Goal: Task Accomplishment & Management: Manage account settings

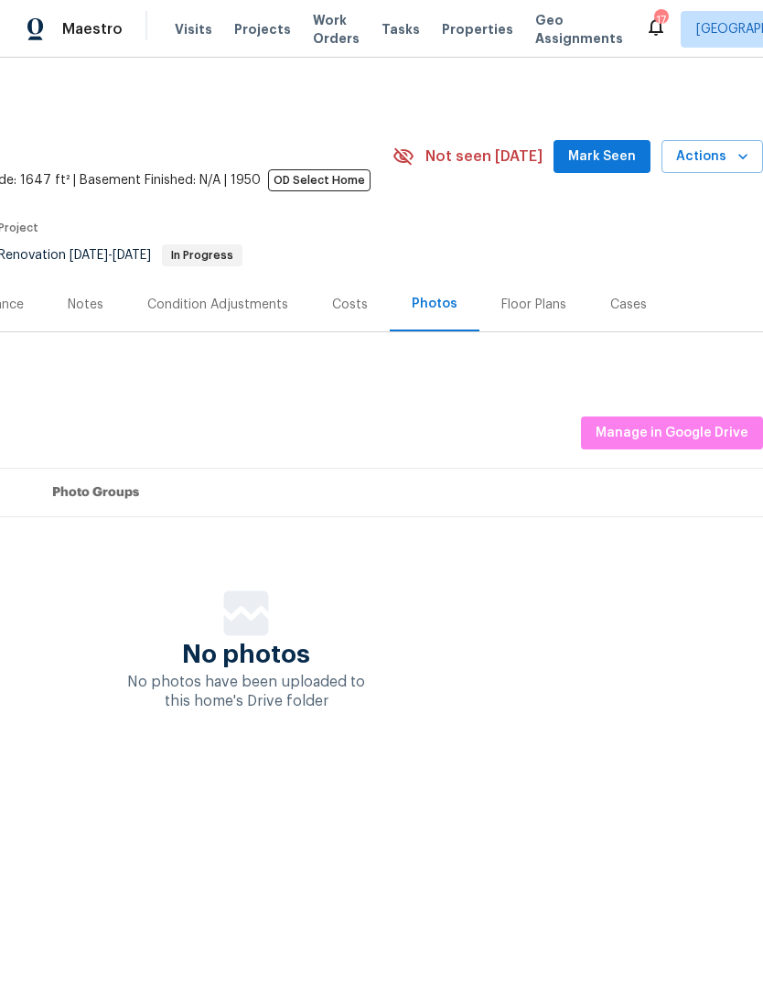
scroll to position [0, 271]
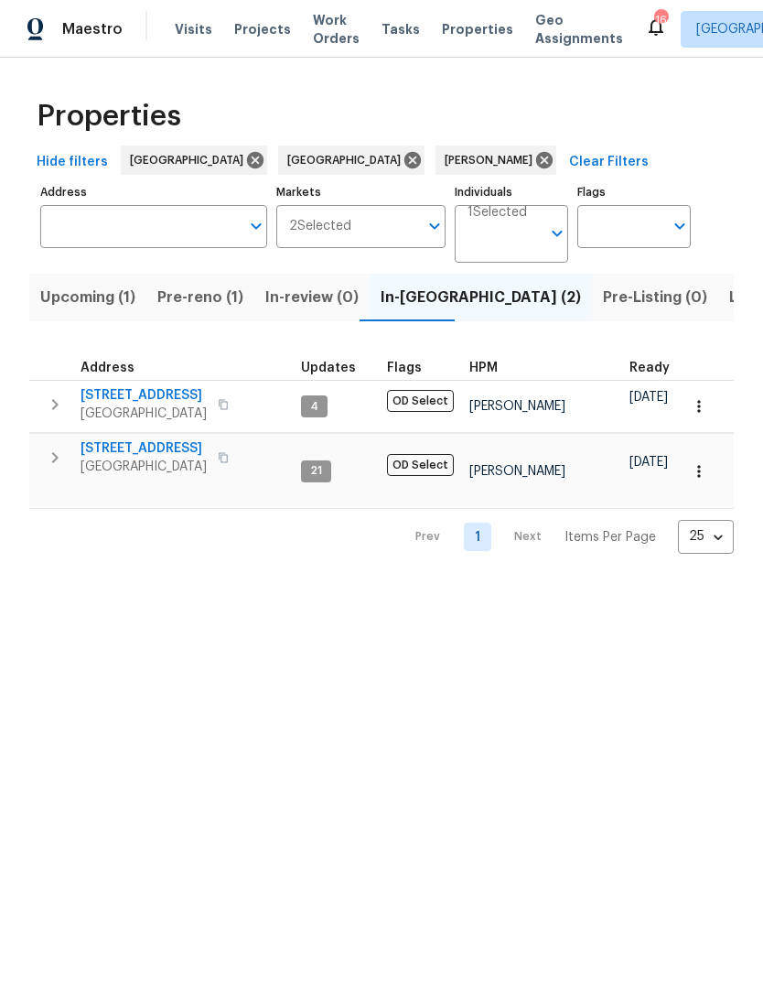
click at [144, 458] on span "3800 Mayfair Dr" at bounding box center [144, 448] width 126 height 18
click at [95, 299] on span "Upcoming (1)" at bounding box center [87, 298] width 95 height 26
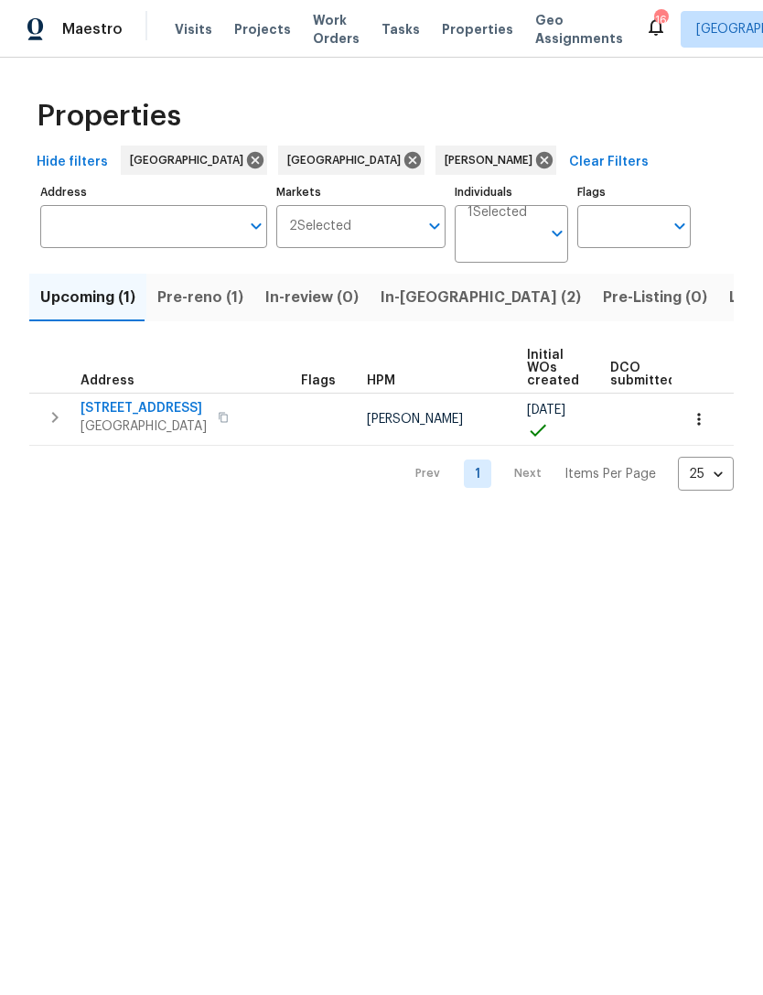
click at [197, 296] on span "Pre-reno (1)" at bounding box center [200, 298] width 86 height 26
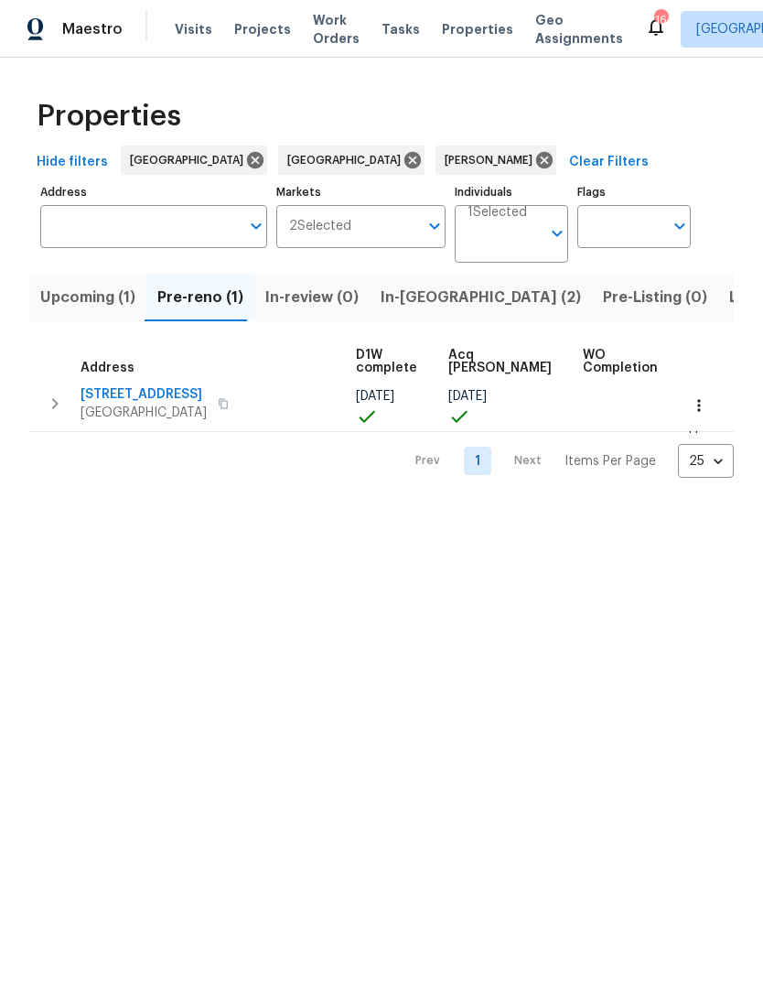
scroll to position [1, 273]
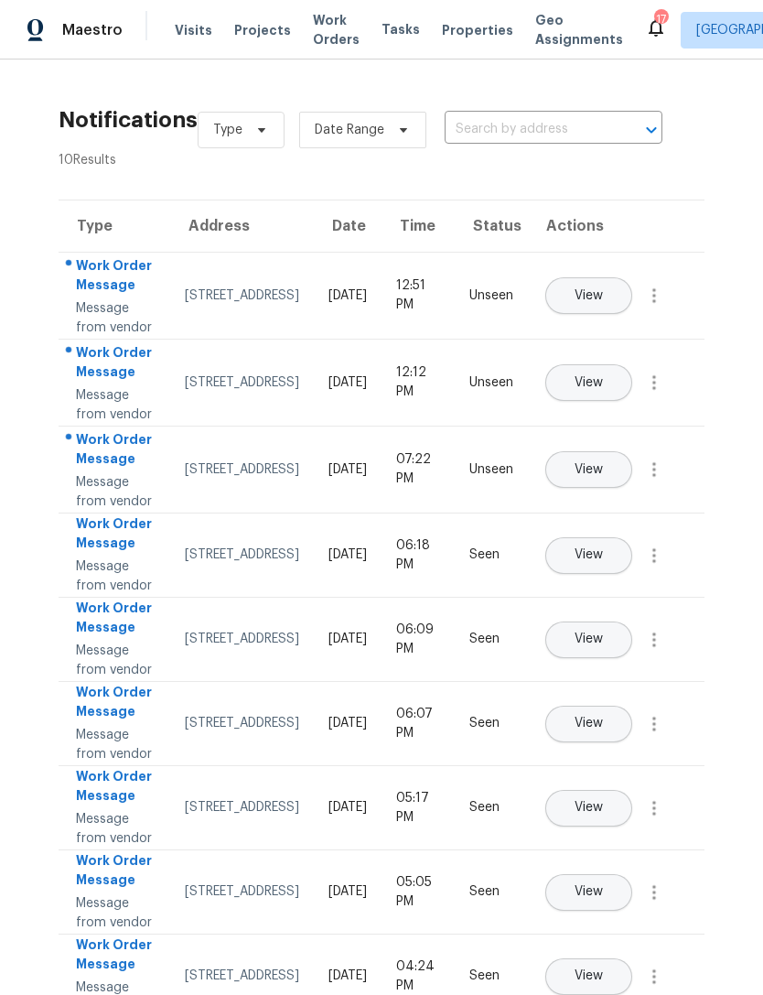
click at [82, 29] on span "Maestro" at bounding box center [92, 30] width 60 height 22
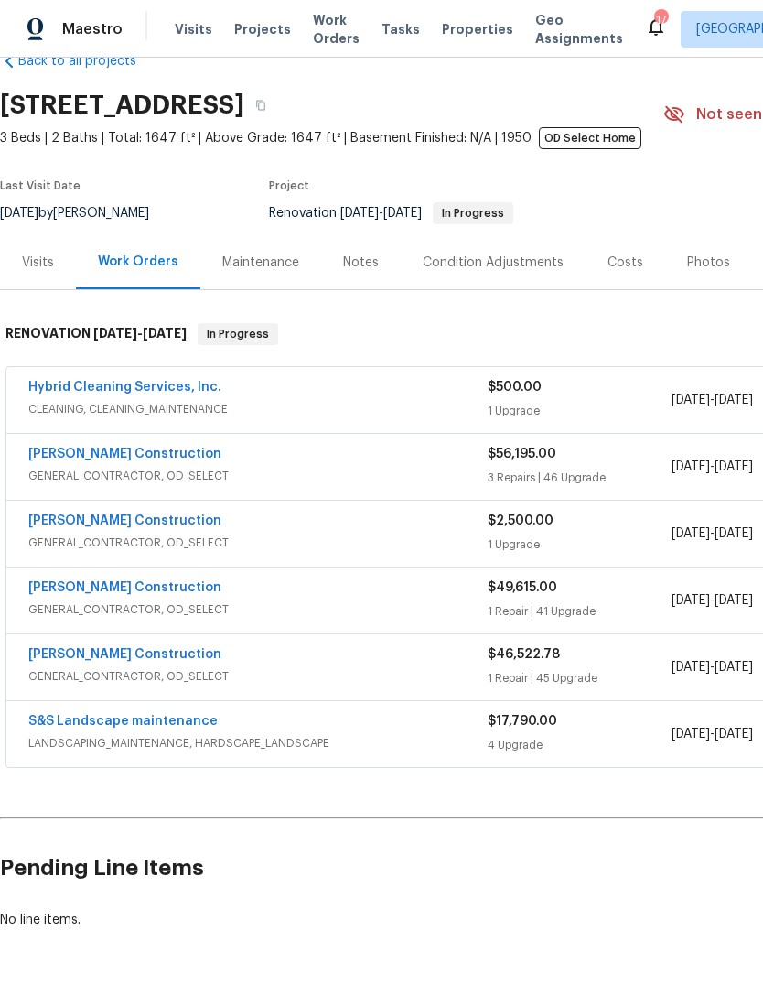
scroll to position [42, 0]
click at [150, 394] on link "Hybrid Cleaning Services, Inc." at bounding box center [124, 387] width 193 height 13
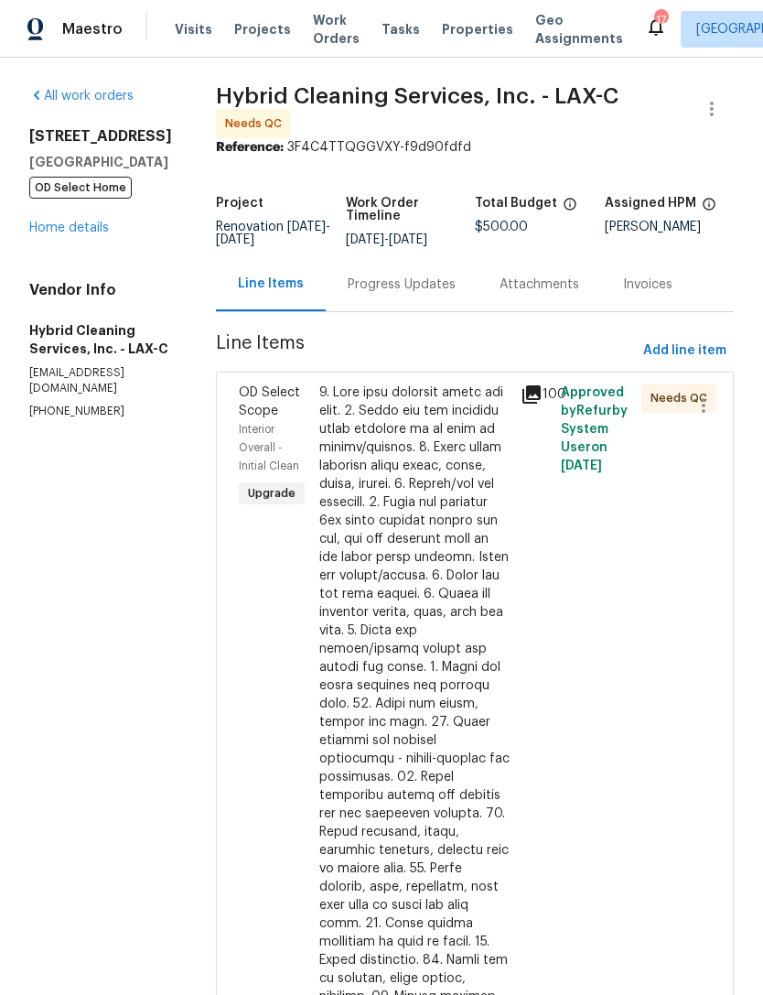
click at [592, 460] on span "Approved by Refurby System User on [DATE]" at bounding box center [594, 429] width 67 height 86
click at [679, 413] on div at bounding box center [697, 905] width 40 height 1055
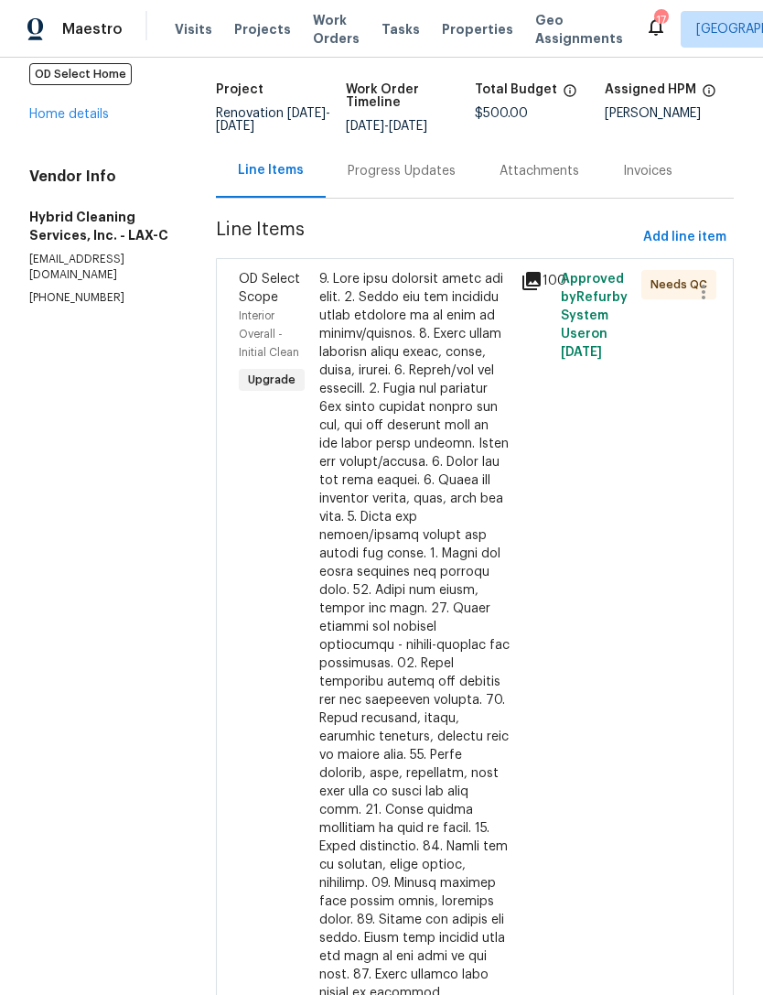
scroll to position [29, 0]
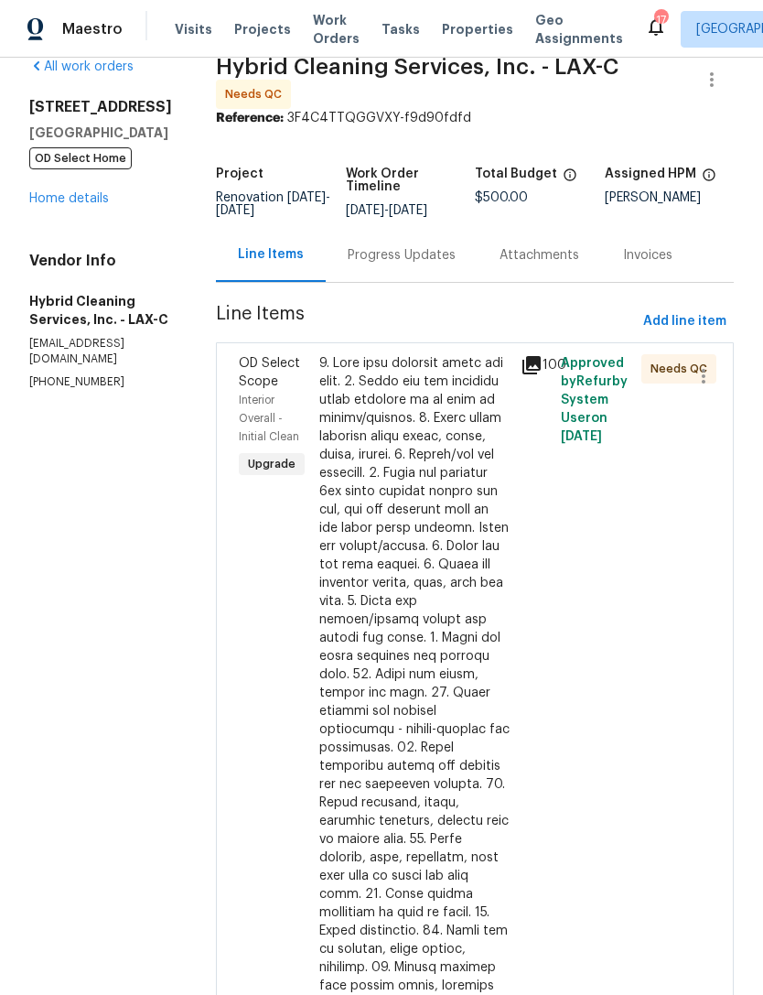
click at [456, 433] on div at bounding box center [414, 866] width 190 height 1025
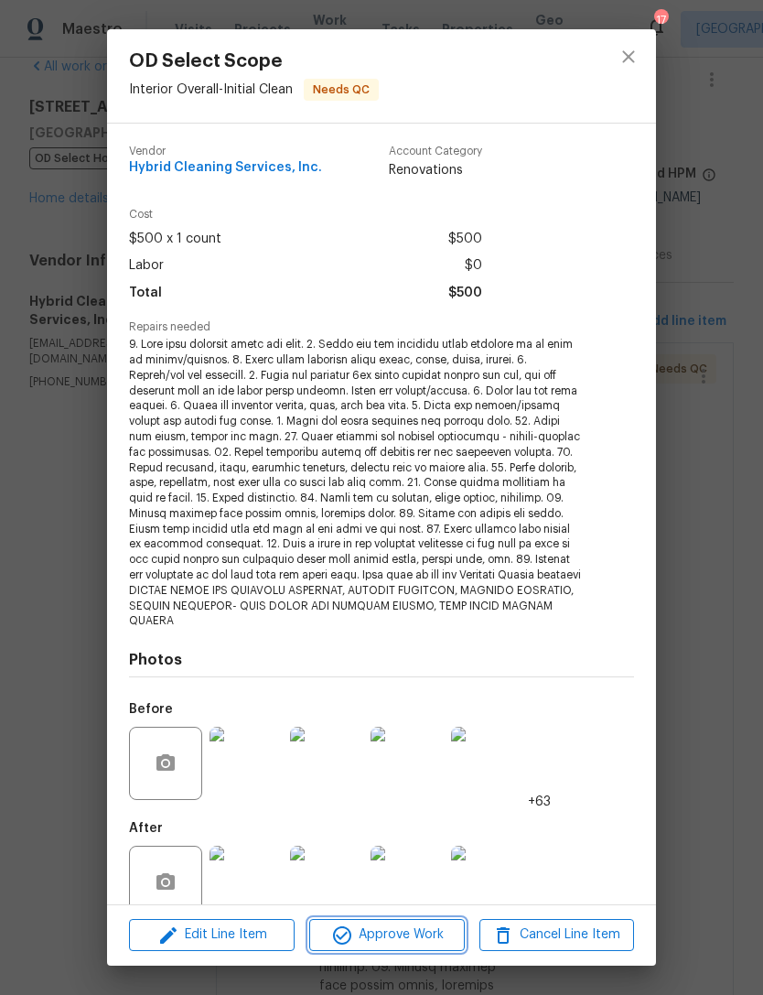
click at [418, 937] on span "Approve Work" at bounding box center [387, 935] width 144 height 23
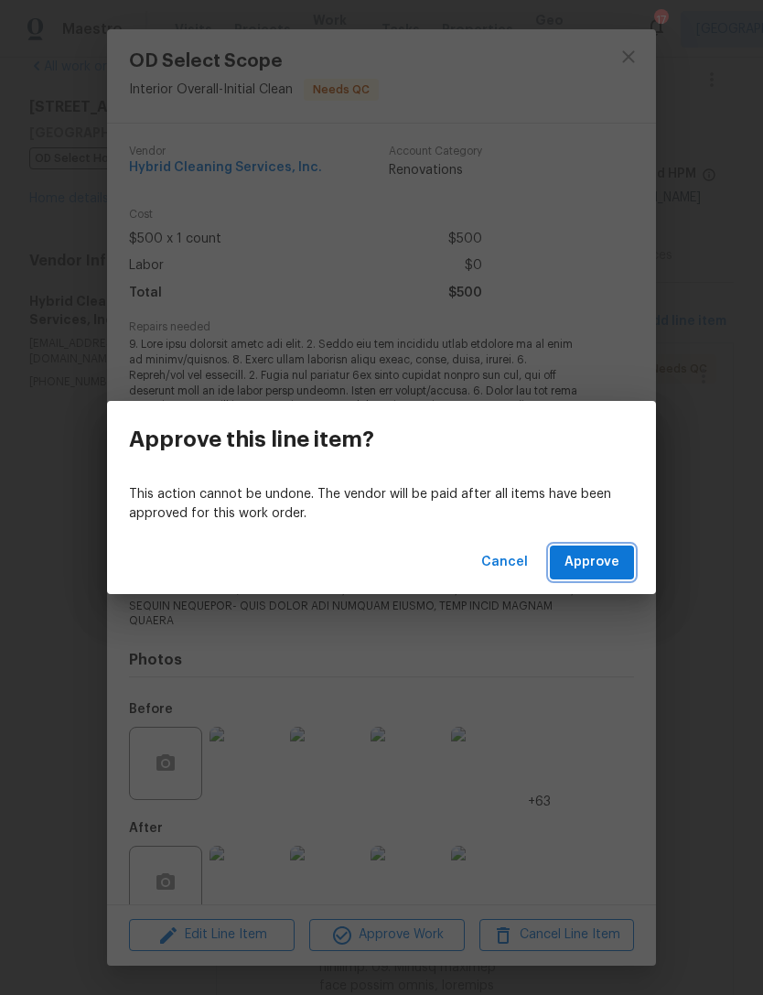
click at [605, 561] on span "Approve" at bounding box center [592, 562] width 55 height 23
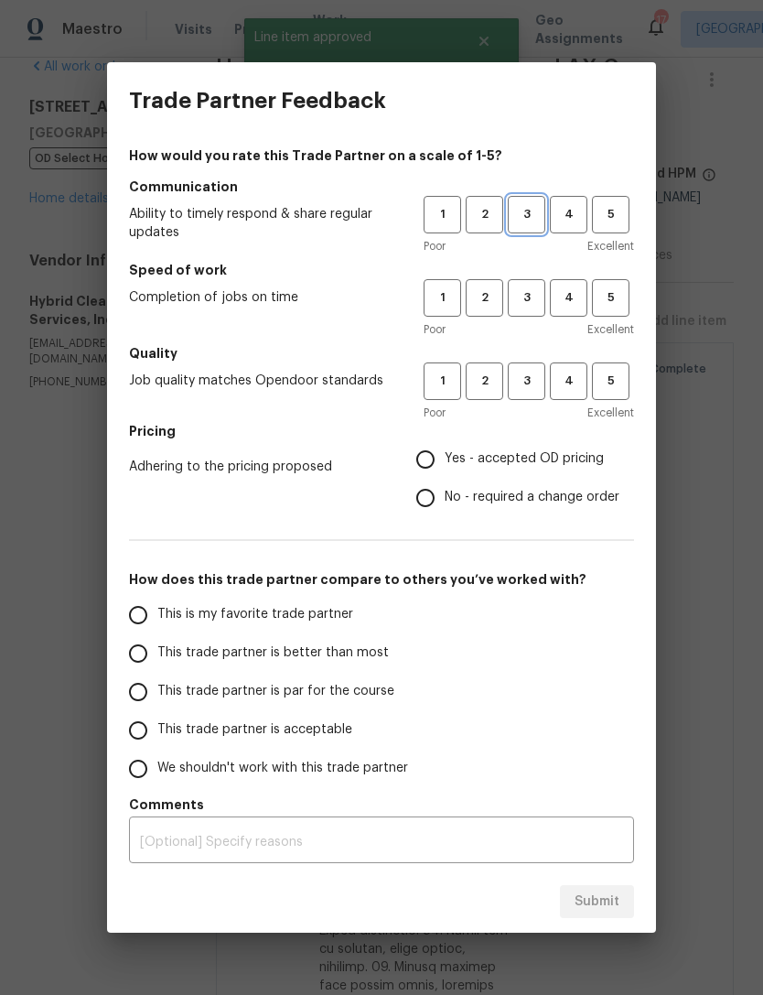
click at [528, 217] on span "3" at bounding box center [527, 214] width 34 height 21
click at [526, 299] on span "3" at bounding box center [527, 297] width 34 height 21
click at [532, 393] on button "3" at bounding box center [527, 382] width 38 height 38
click at [428, 456] on input "Yes - accepted OD pricing" at bounding box center [425, 459] width 38 height 38
radio input "true"
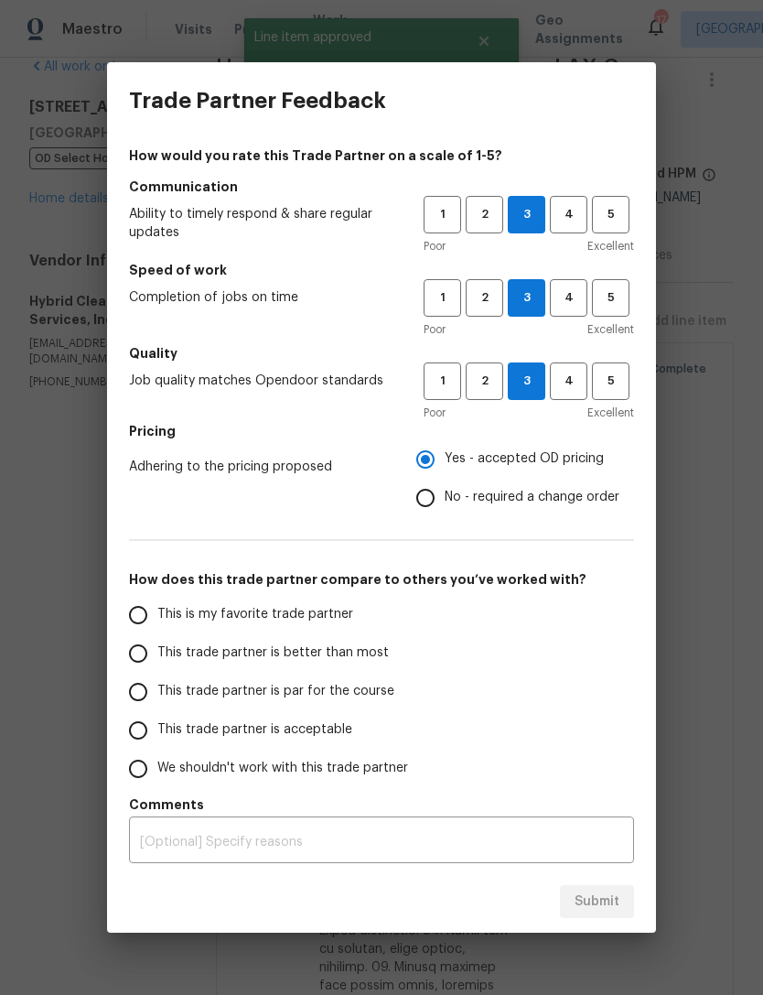
click at [142, 689] on input "This trade partner is par for the course" at bounding box center [138, 692] width 38 height 38
click at [604, 912] on span "Submit" at bounding box center [597, 902] width 45 height 23
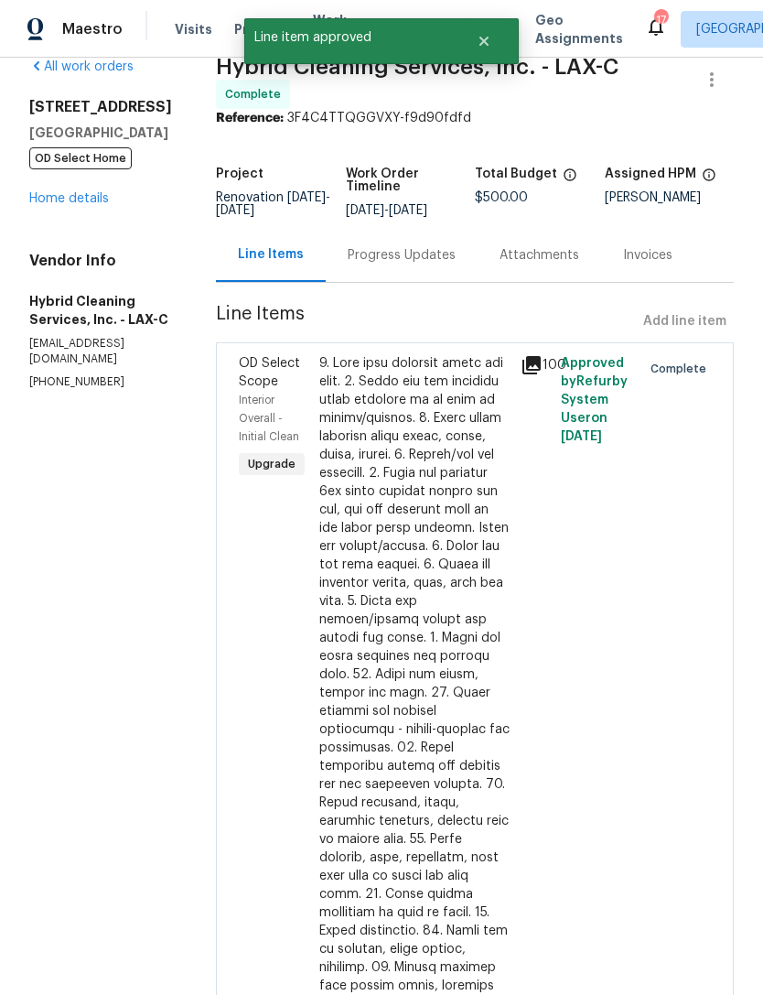
radio input "true"
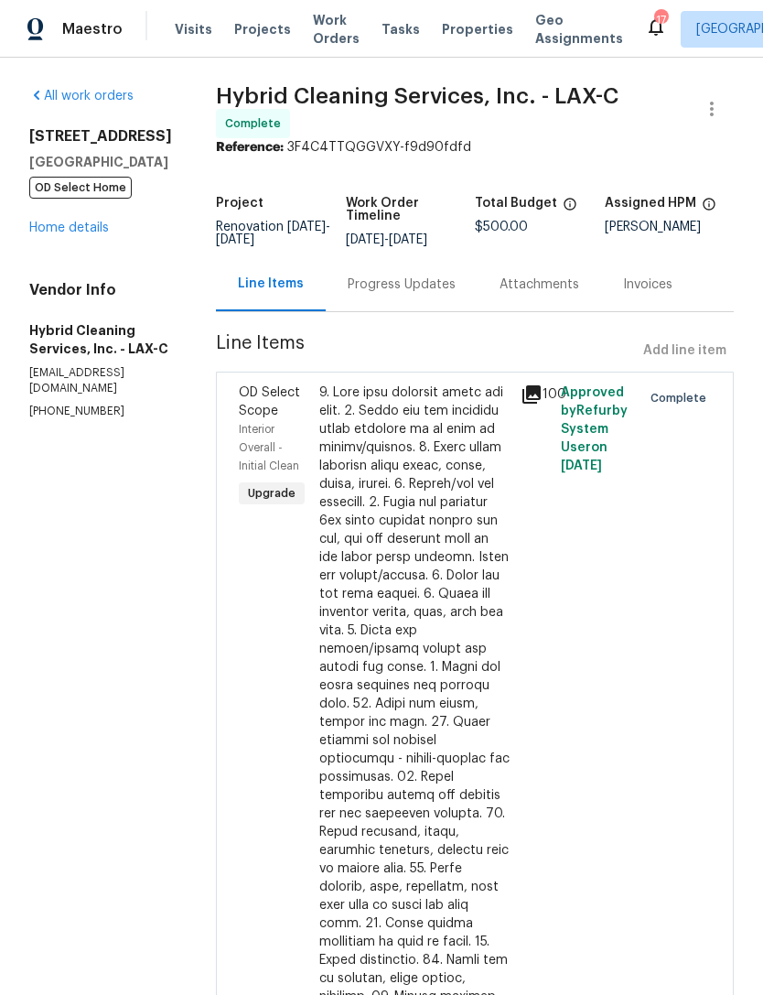
scroll to position [0, 0]
click at [92, 233] on link "Home details" at bounding box center [69, 228] width 80 height 13
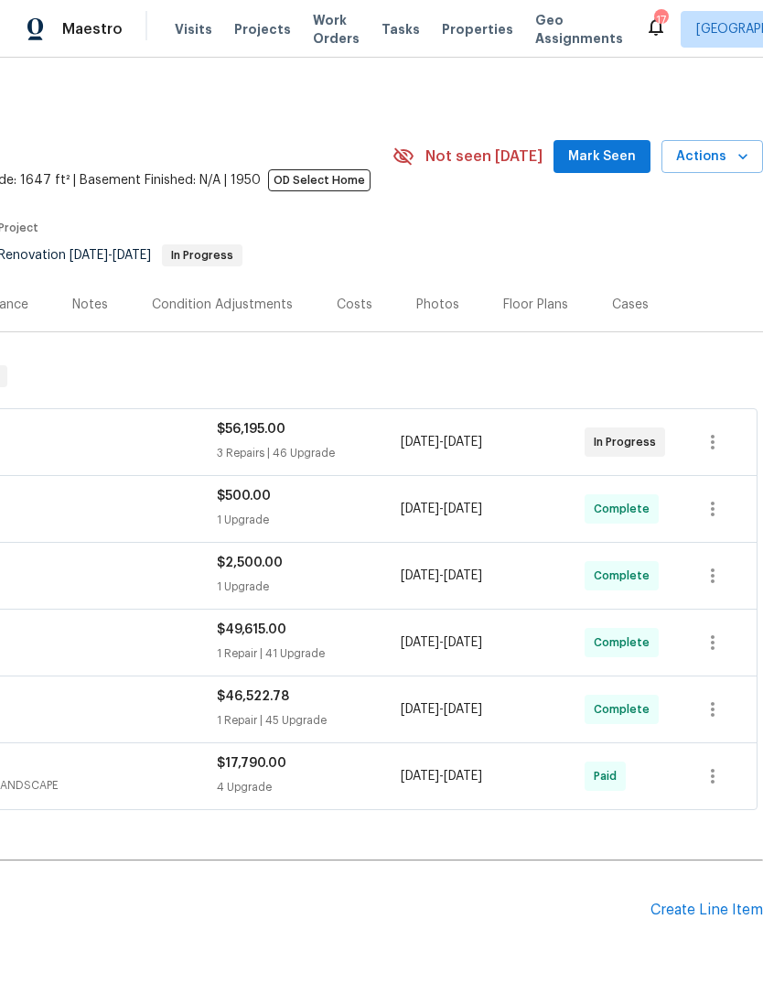
scroll to position [0, 271]
click at [425, 308] on div "Photos" at bounding box center [438, 305] width 43 height 18
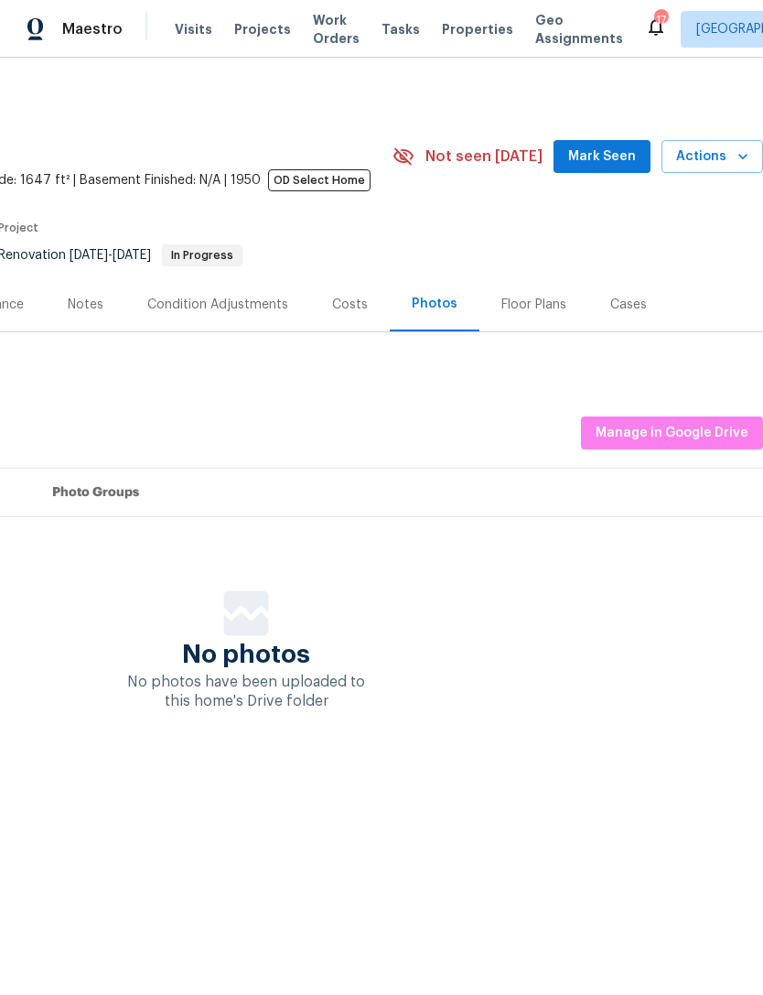
scroll to position [0, 271]
click at [690, 428] on span "Manage in Google Drive" at bounding box center [672, 433] width 153 height 23
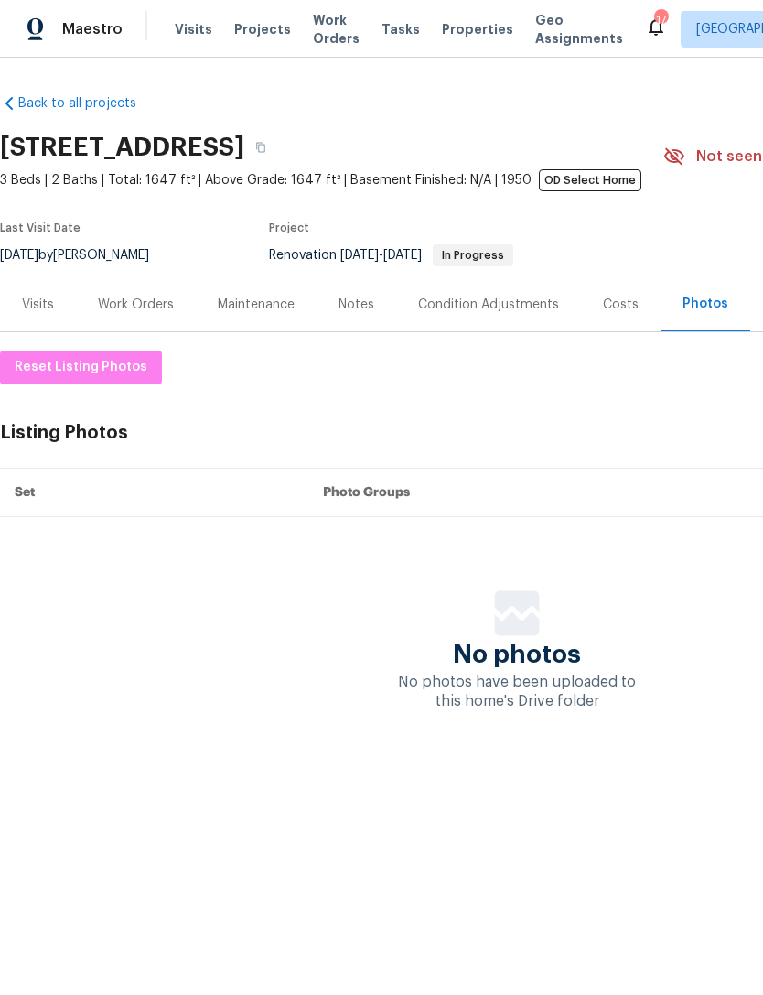
click at [519, 655] on span "No photos" at bounding box center [517, 654] width 128 height 18
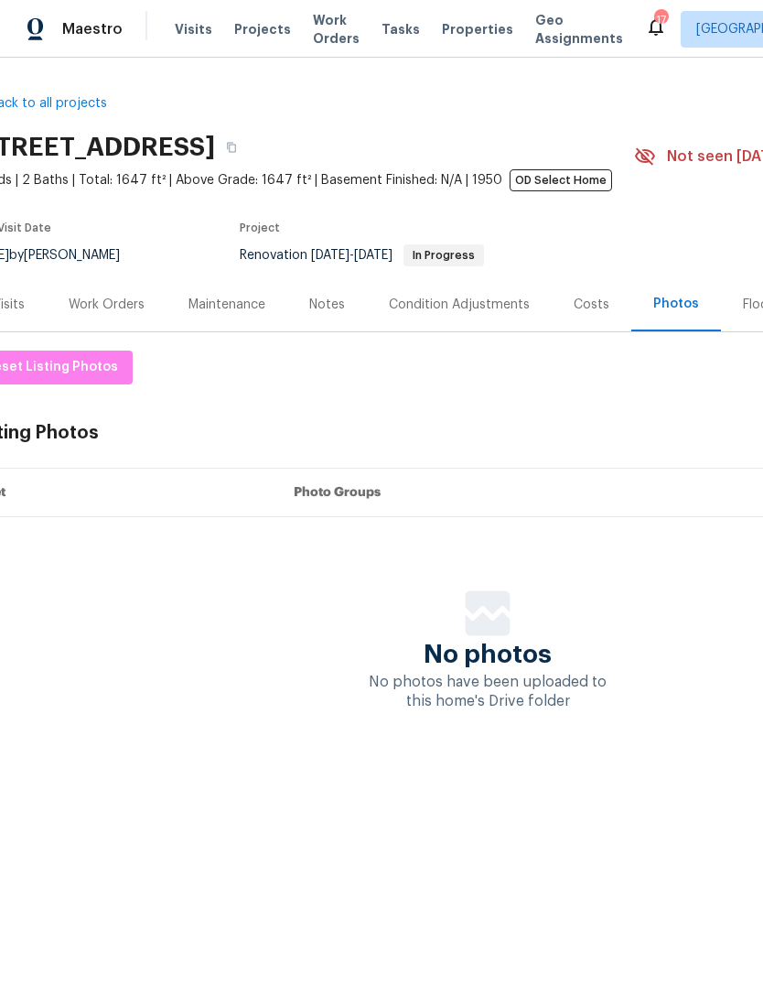
scroll to position [0, 28]
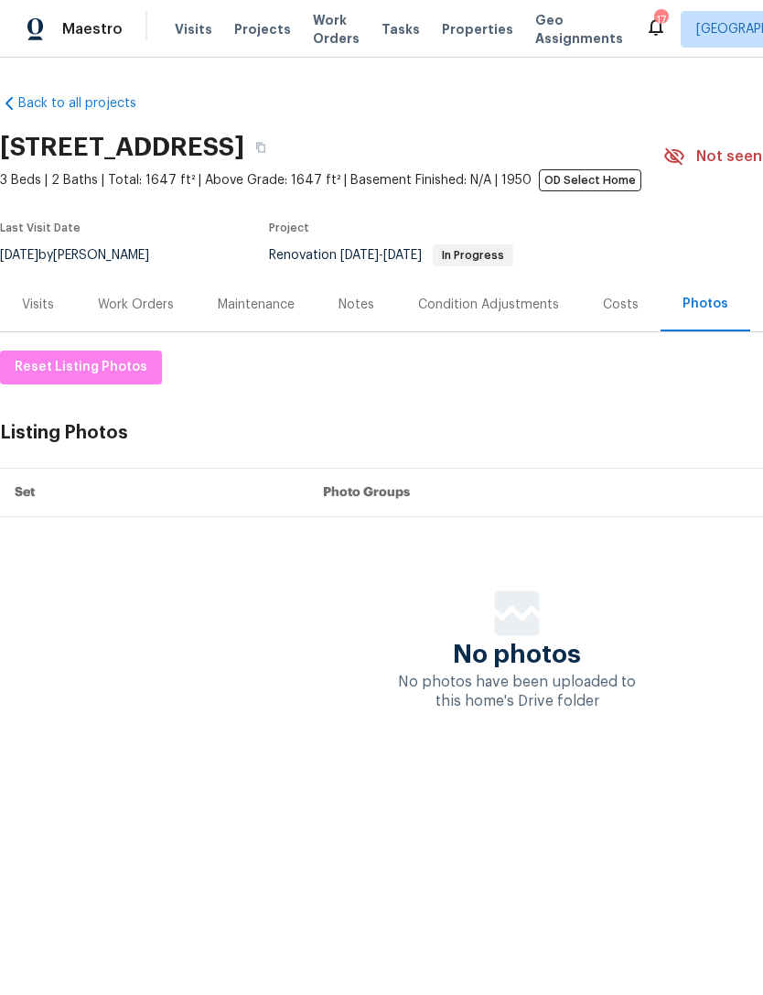
click at [709, 316] on div "Photos" at bounding box center [706, 304] width 90 height 54
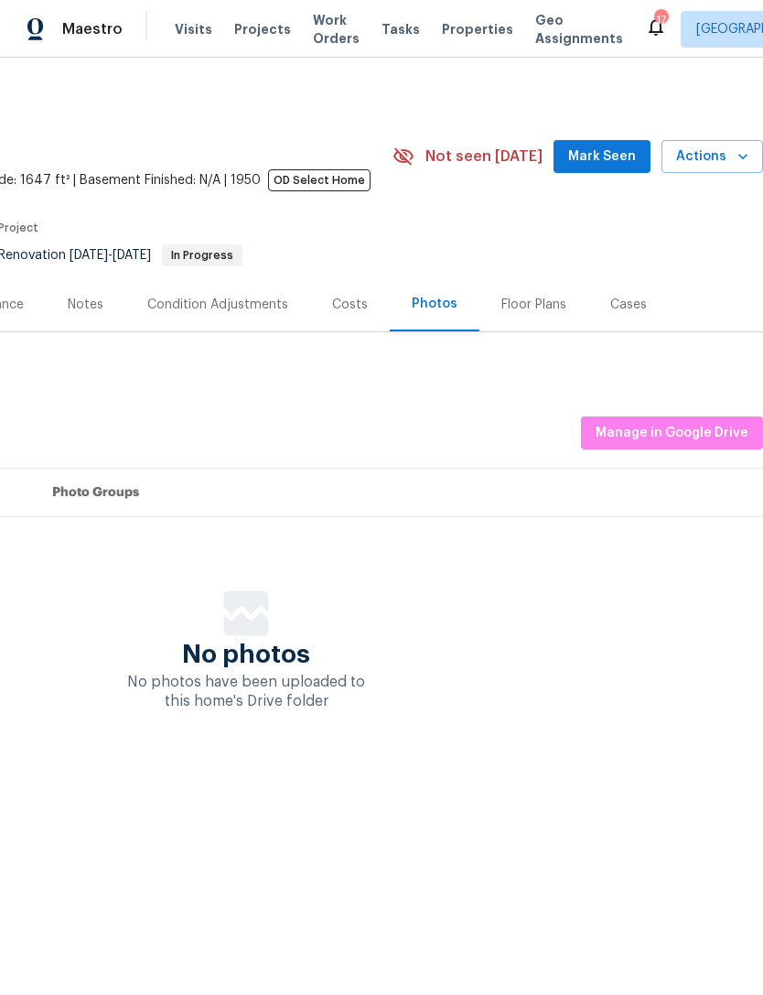
scroll to position [0, 271]
click at [683, 449] on button "Manage in Google Drive" at bounding box center [672, 434] width 182 height 34
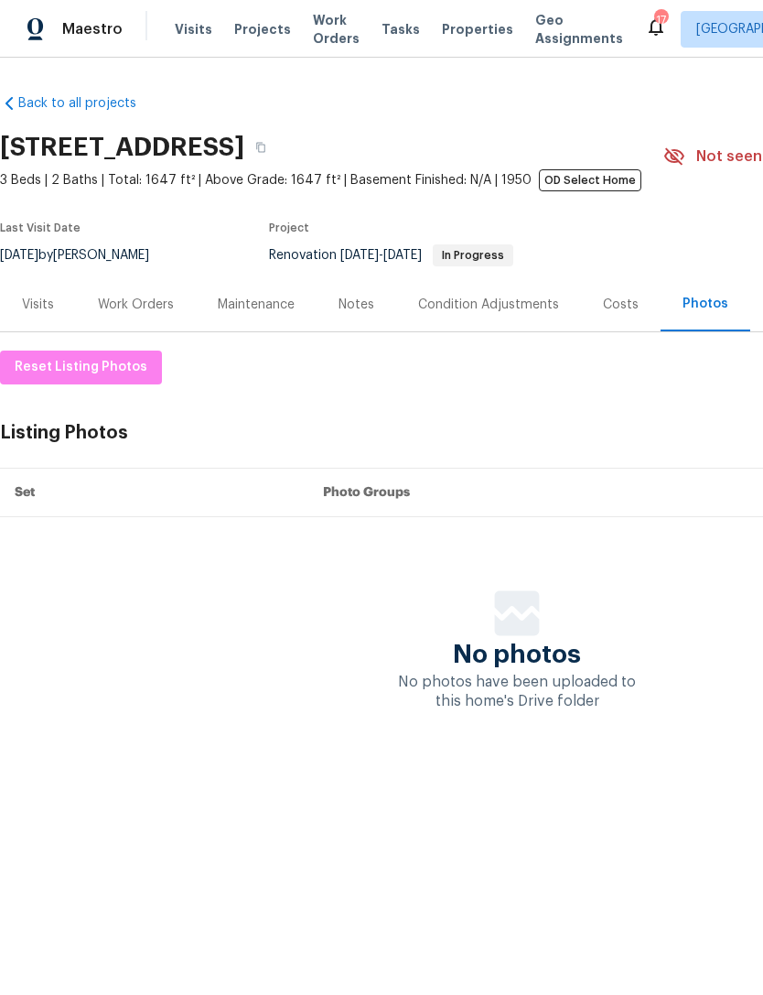
scroll to position [0, 0]
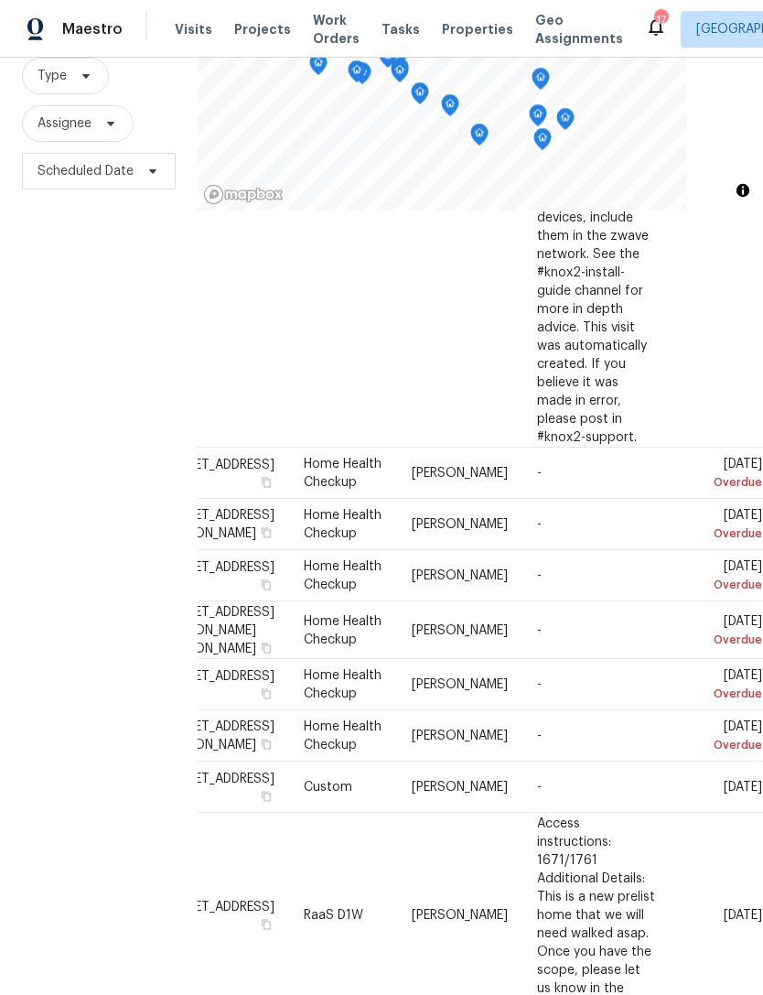
scroll to position [1911, 148]
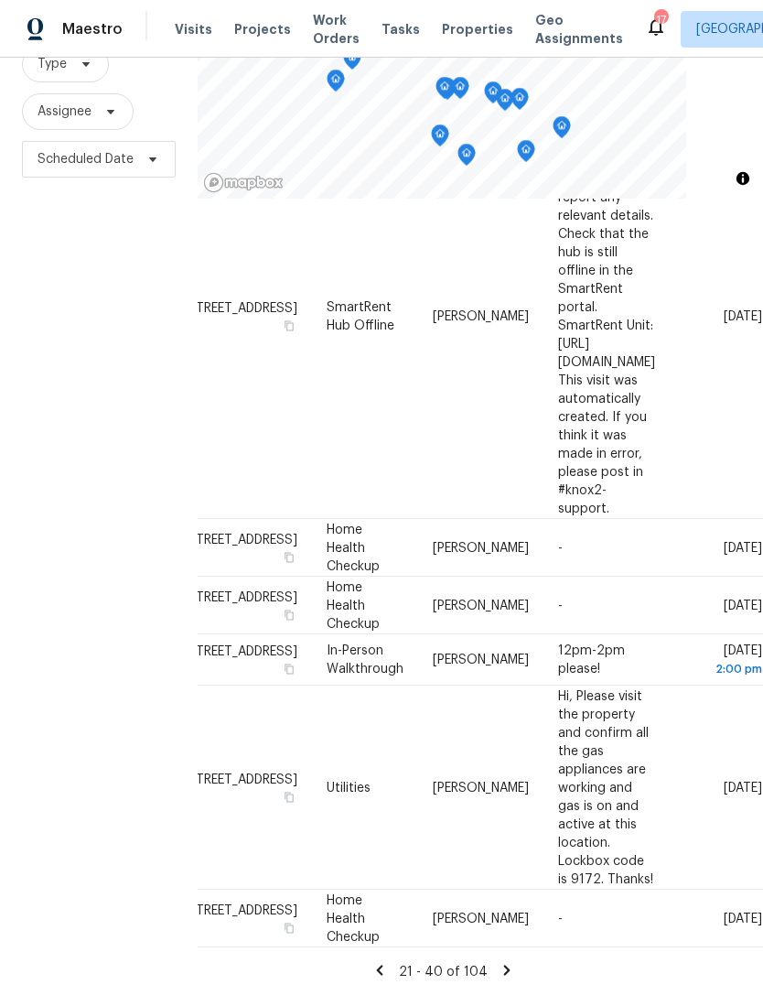
scroll to position [0, 0]
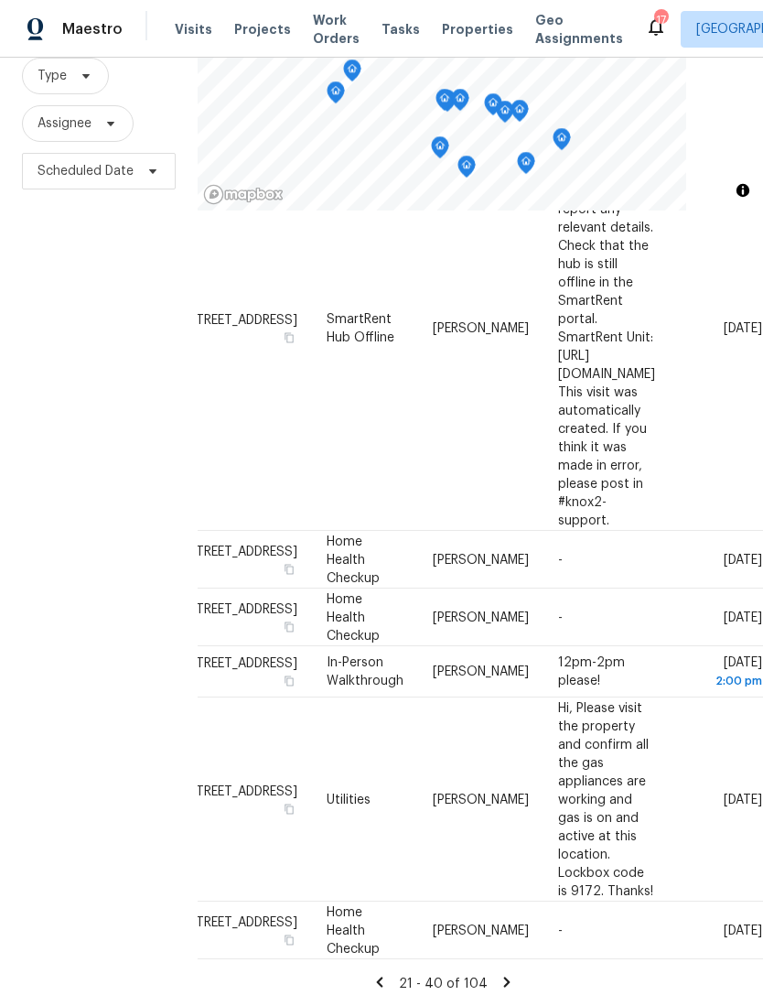
click at [499, 974] on icon at bounding box center [507, 982] width 16 height 16
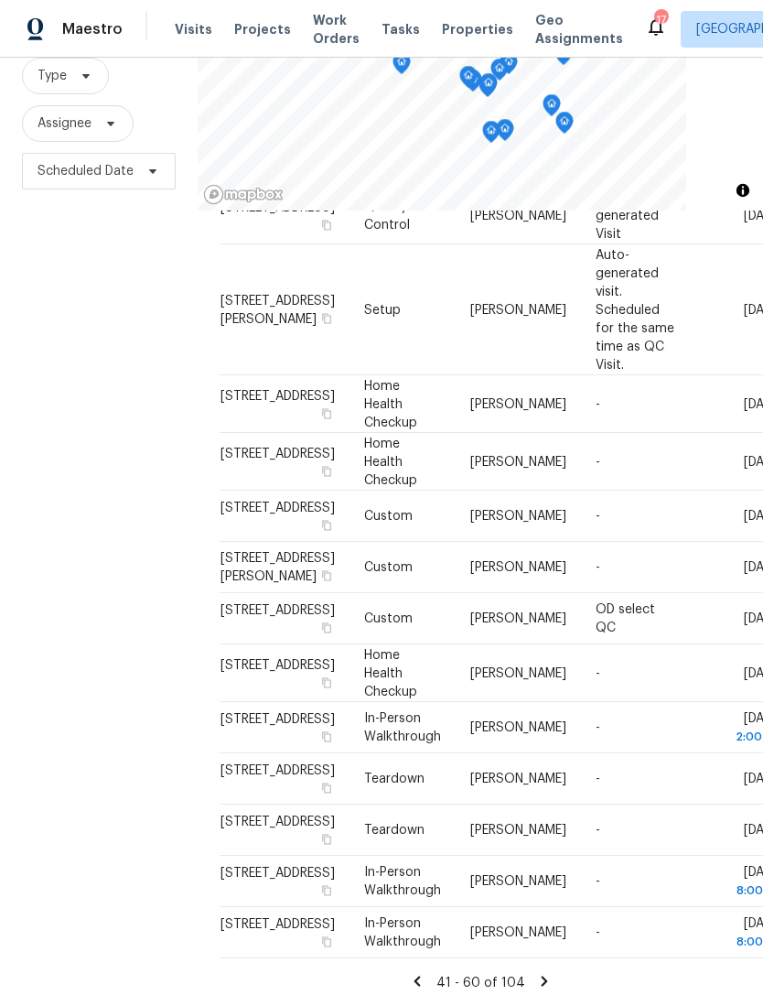
scroll to position [59, 0]
click at [537, 973] on icon at bounding box center [544, 981] width 16 height 16
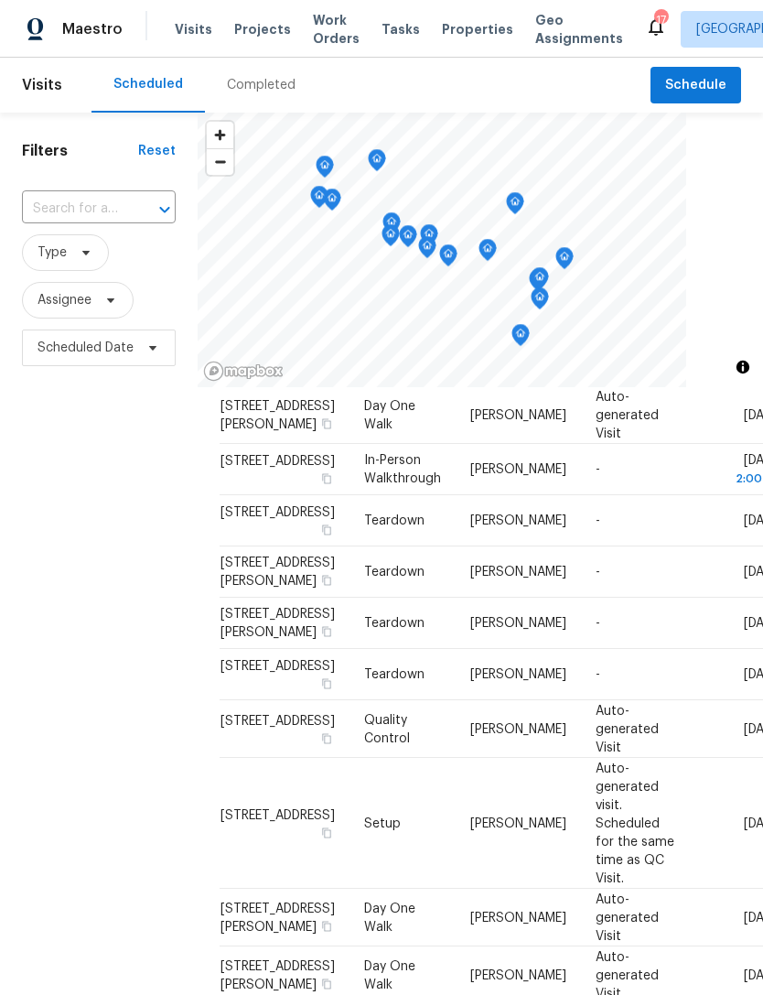
scroll to position [1224, 0]
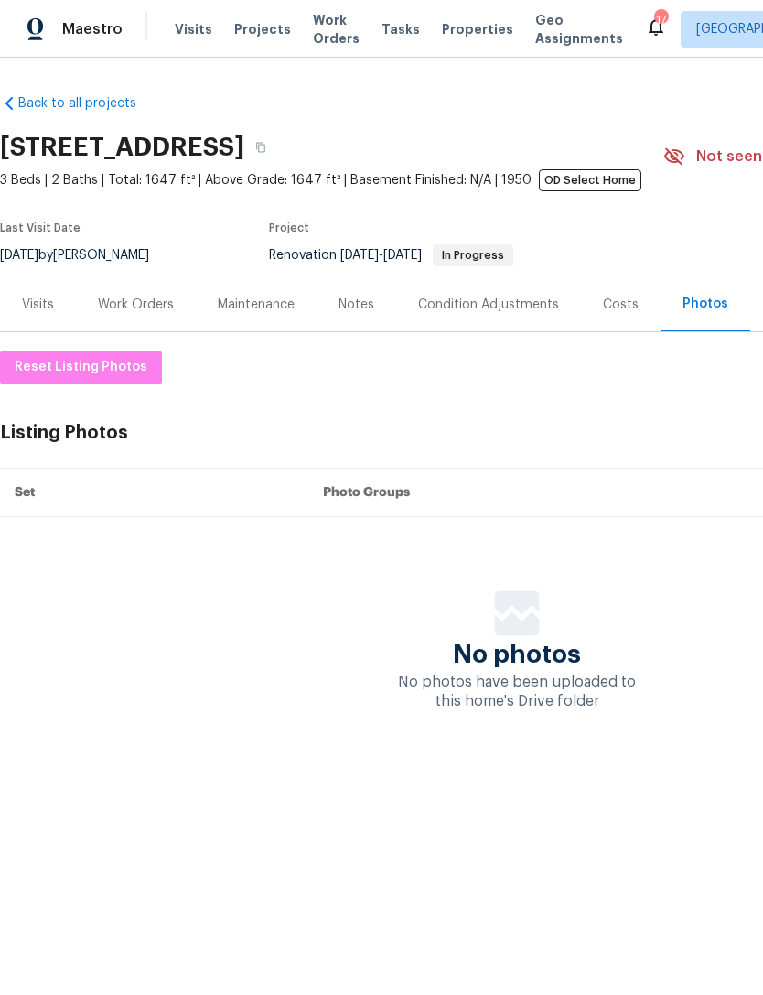
click at [148, 307] on div "Work Orders" at bounding box center [136, 305] width 76 height 18
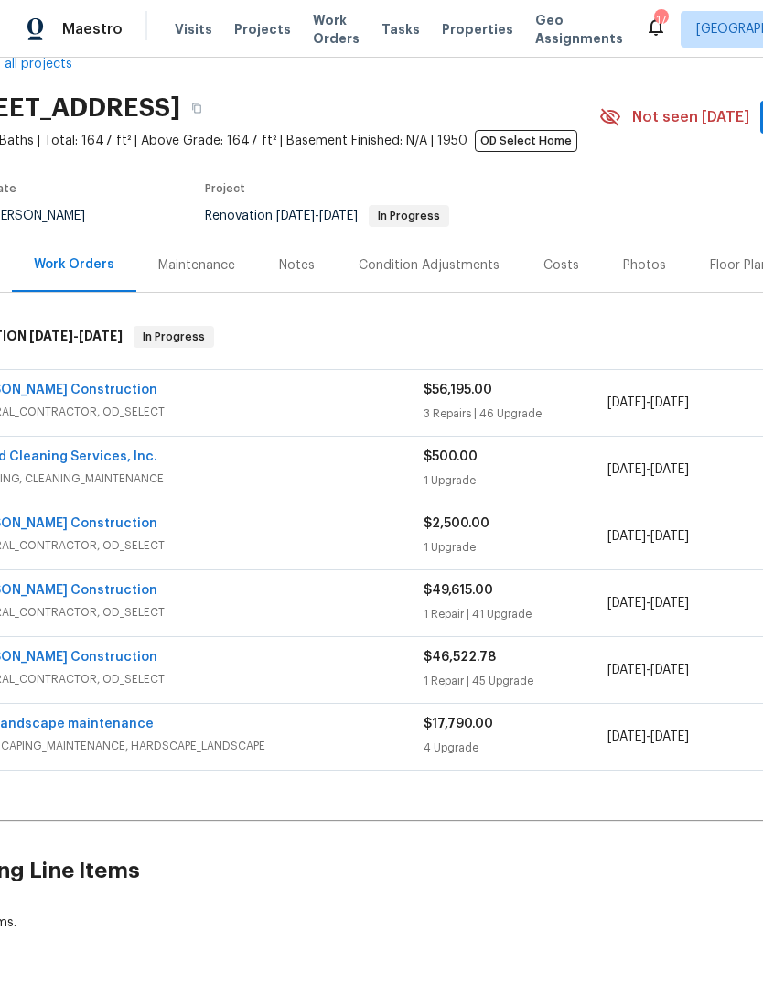
scroll to position [41, 60]
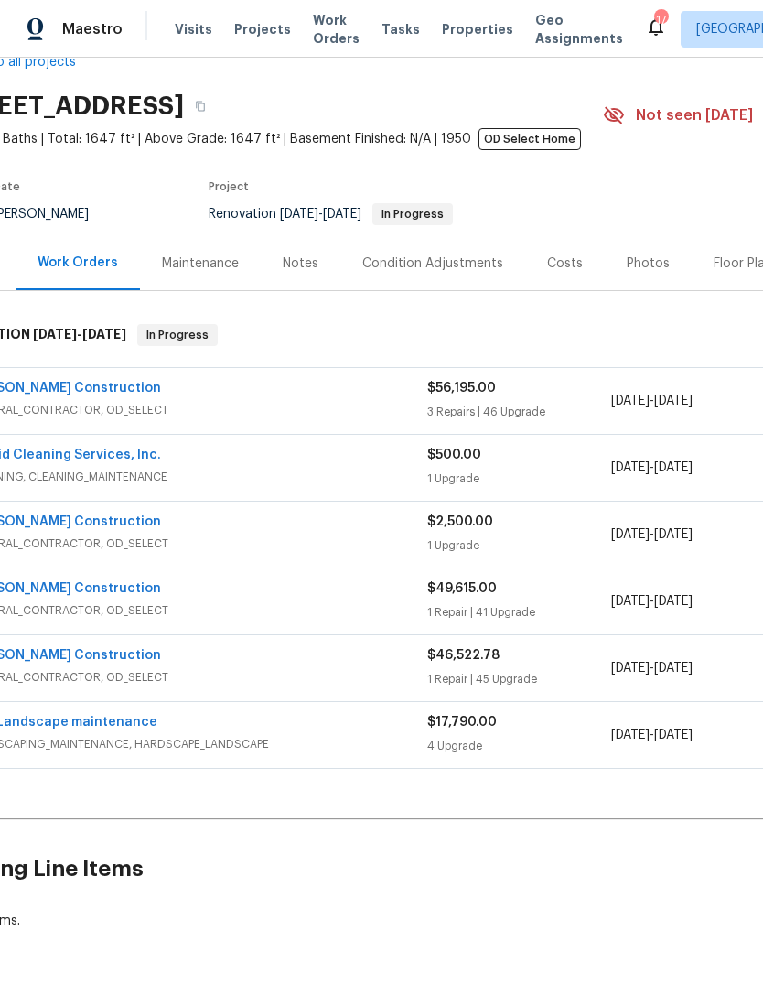
click at [64, 393] on link "Navarro Construction" at bounding box center [64, 388] width 193 height 13
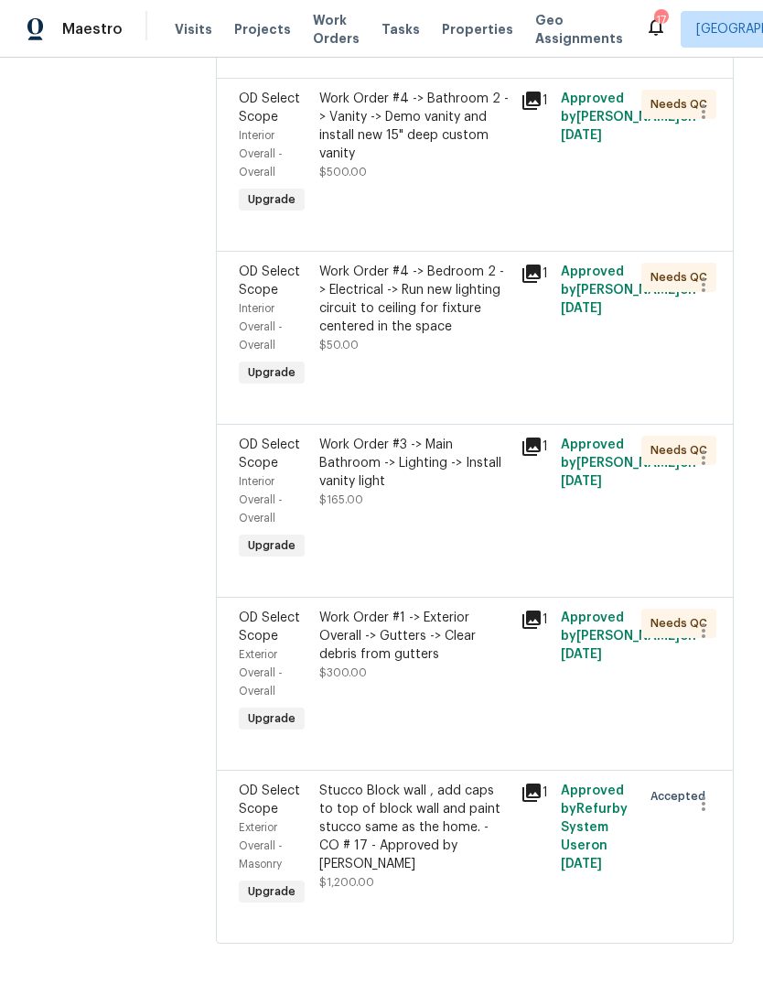
scroll to position [8696, 0]
click at [450, 664] on div "Work Order #1 -> Exterior Overall -> Gutters -> Clear debris from gutters" at bounding box center [414, 636] width 190 height 55
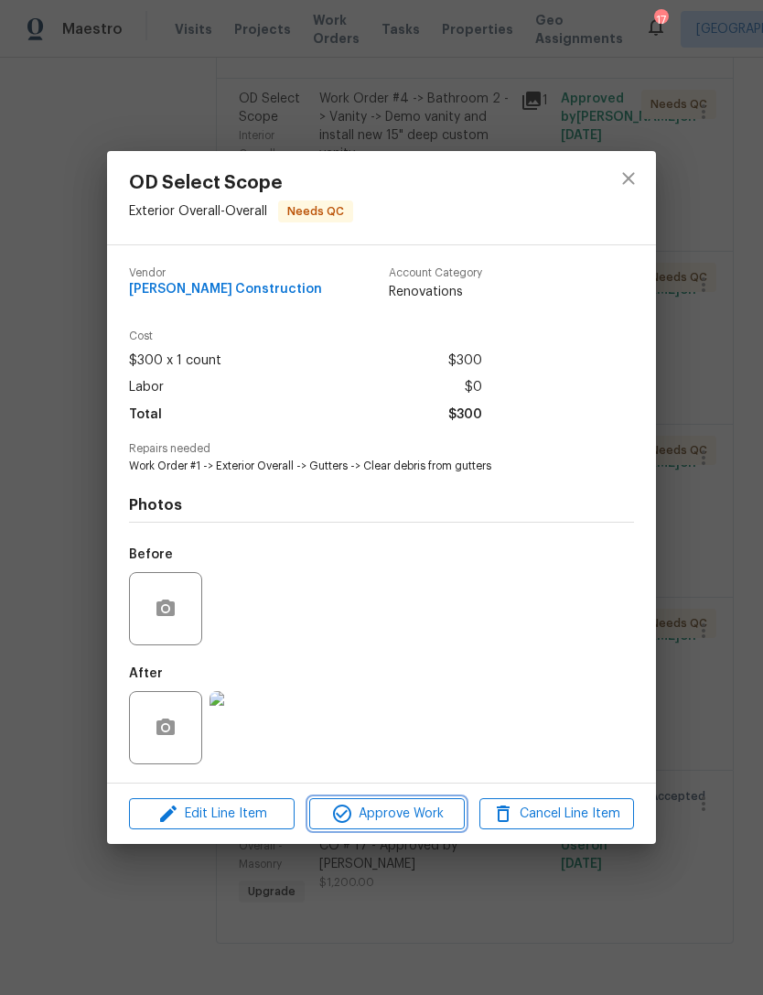
click at [412, 818] on span "Approve Work" at bounding box center [387, 814] width 144 height 23
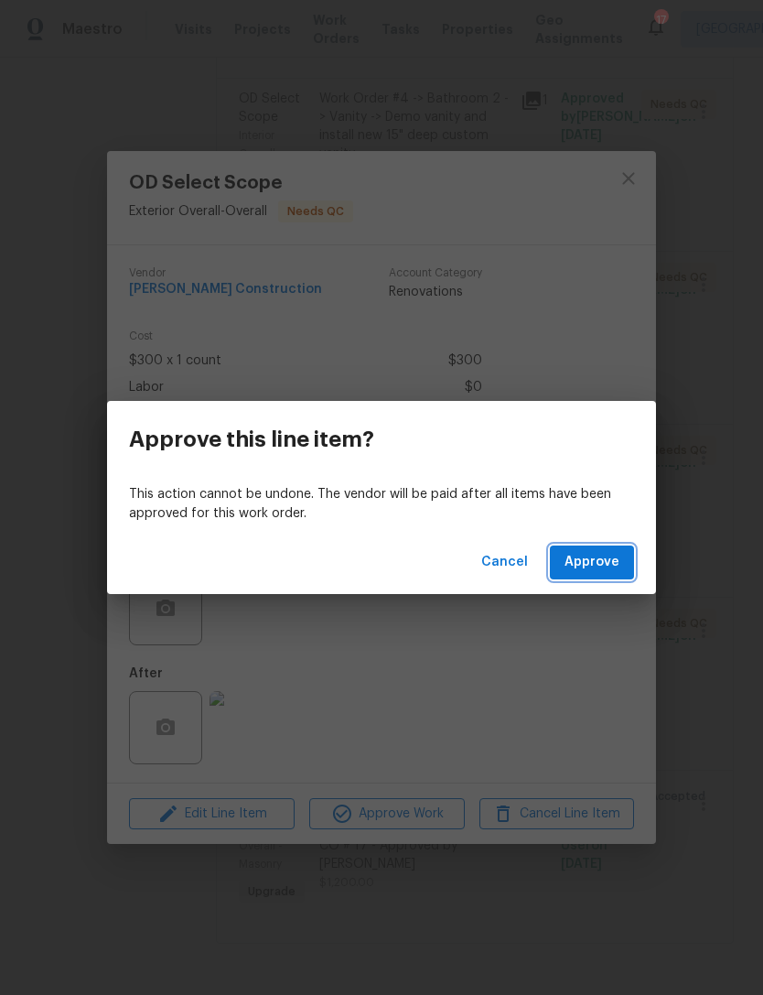
click at [607, 573] on span "Approve" at bounding box center [592, 562] width 55 height 23
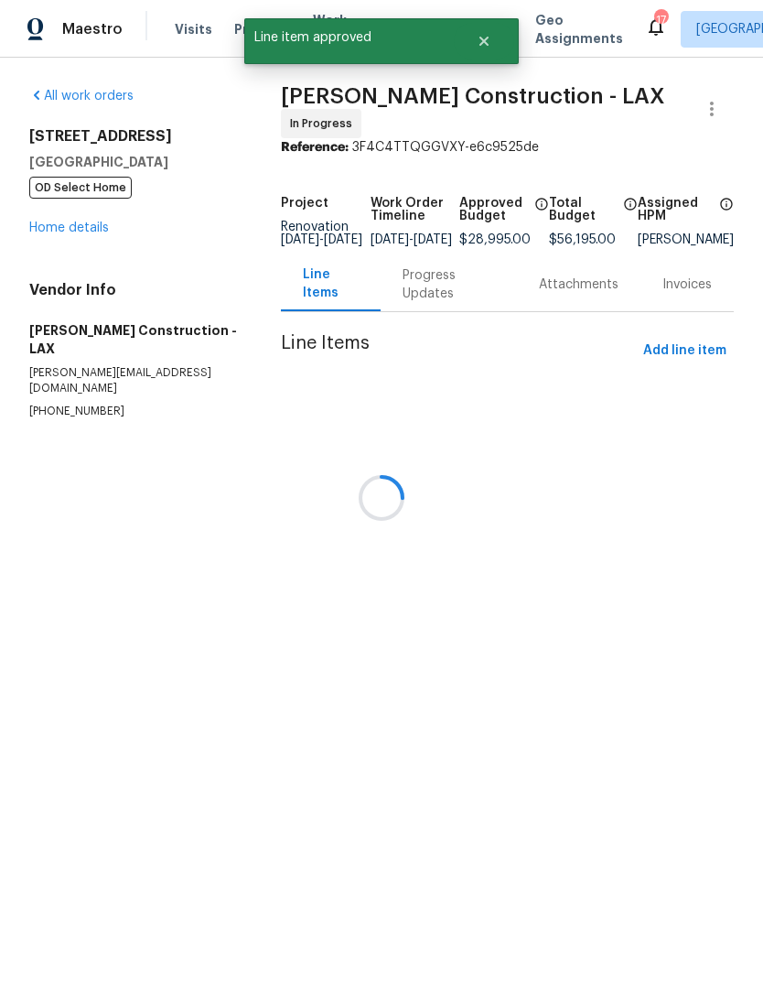
scroll to position [0, 0]
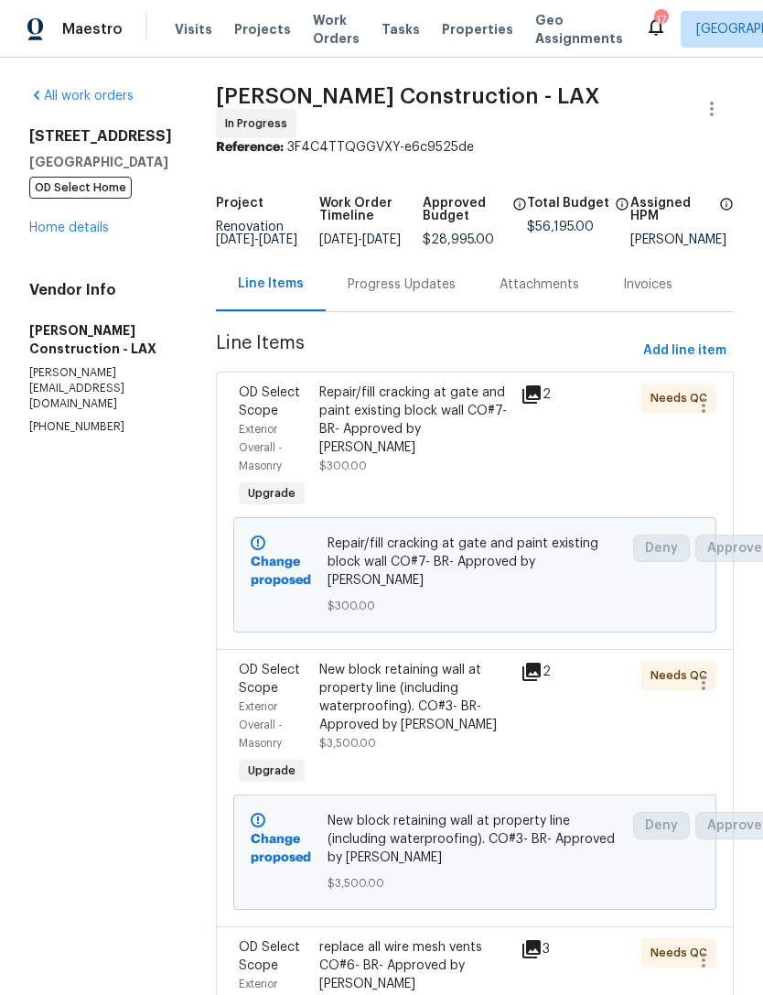
click at [442, 437] on div "Repair/fill cracking at gate and paint existing block wall CO#7- BR- Approved b…" at bounding box center [414, 420] width 190 height 73
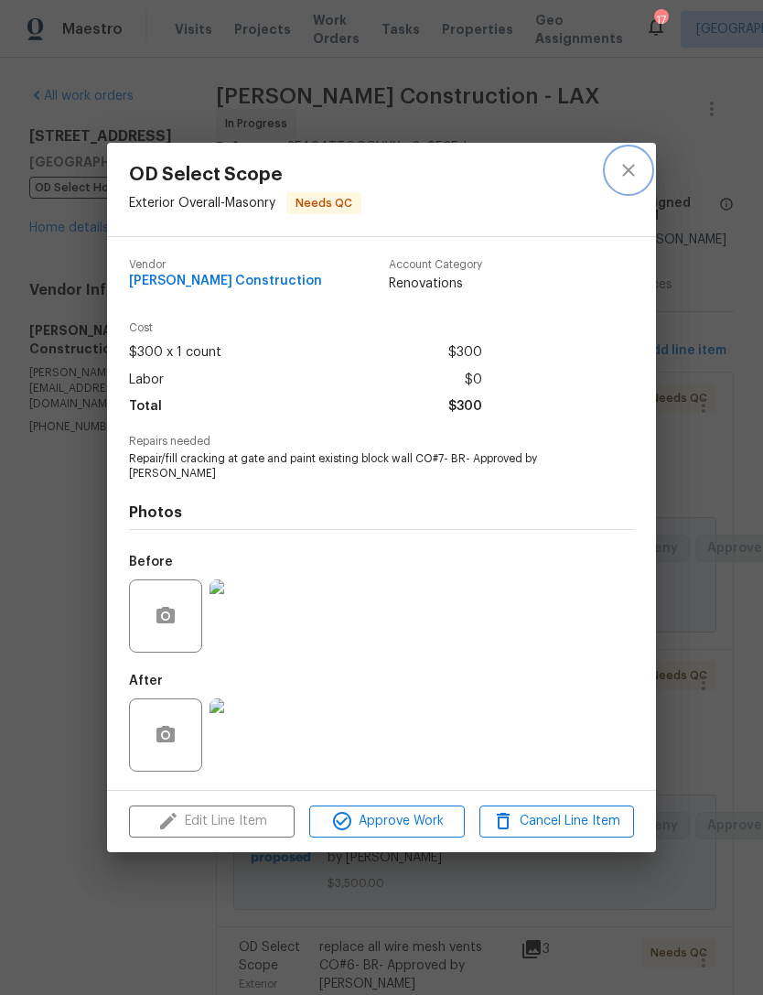
click at [623, 173] on icon "close" at bounding box center [629, 170] width 22 height 22
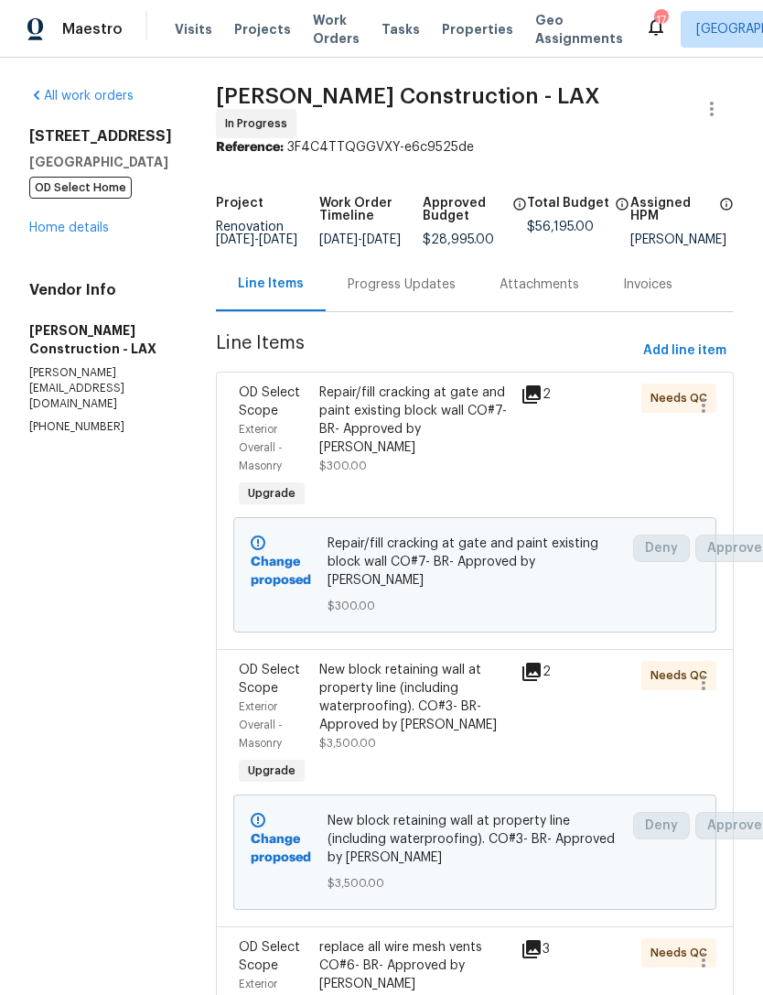
click at [314, 488] on div "OD Select Scope Exterior Overall - Masonry Upgrade" at bounding box center [273, 447] width 81 height 139
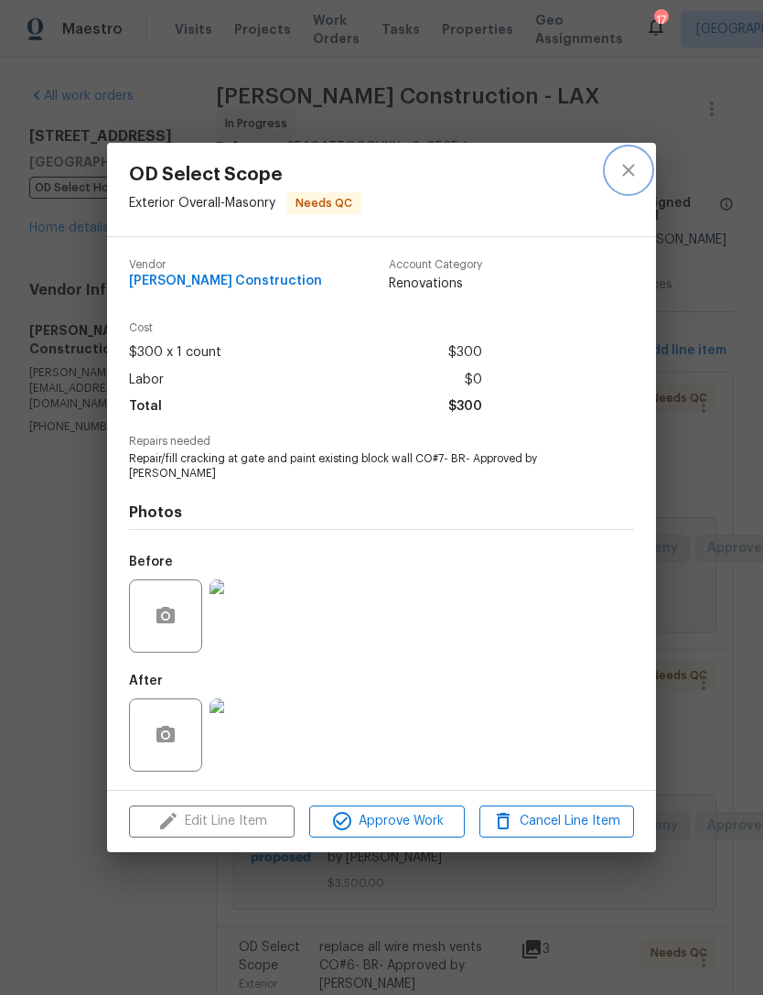
click at [632, 175] on icon "close" at bounding box center [629, 170] width 22 height 22
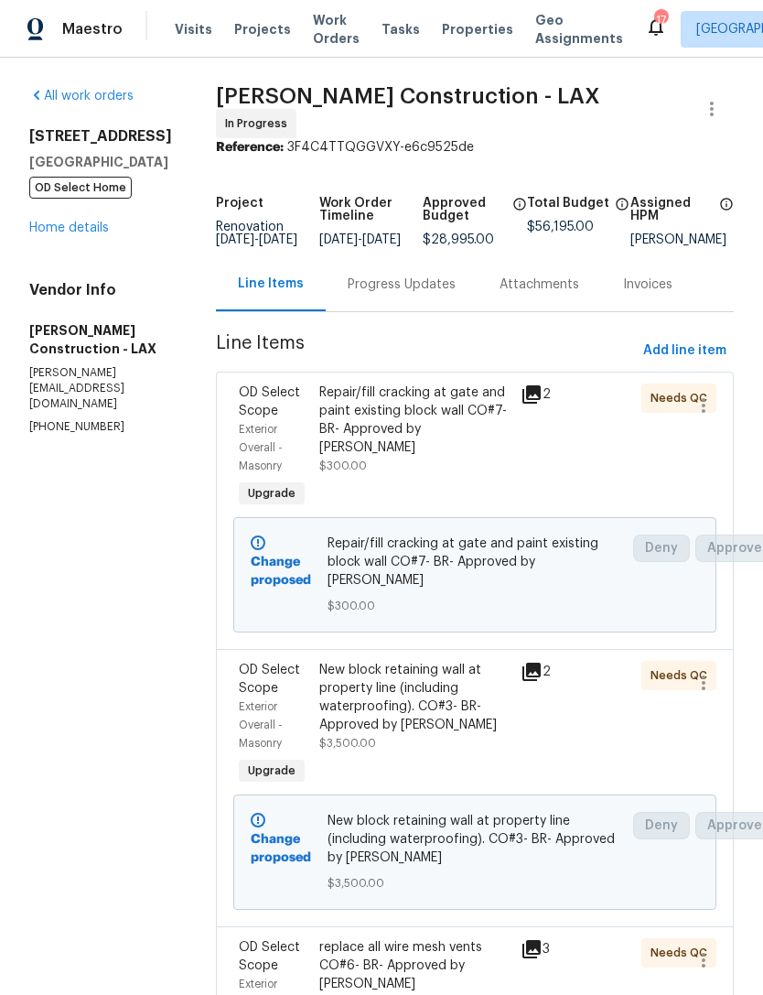
click at [609, 468] on div at bounding box center [596, 447] width 81 height 139
click at [666, 402] on span "Needs QC" at bounding box center [683, 398] width 64 height 18
click at [435, 410] on div "Repair/fill cracking at gate and paint existing block wall CO#7- BR- Approved b…" at bounding box center [414, 420] width 190 height 73
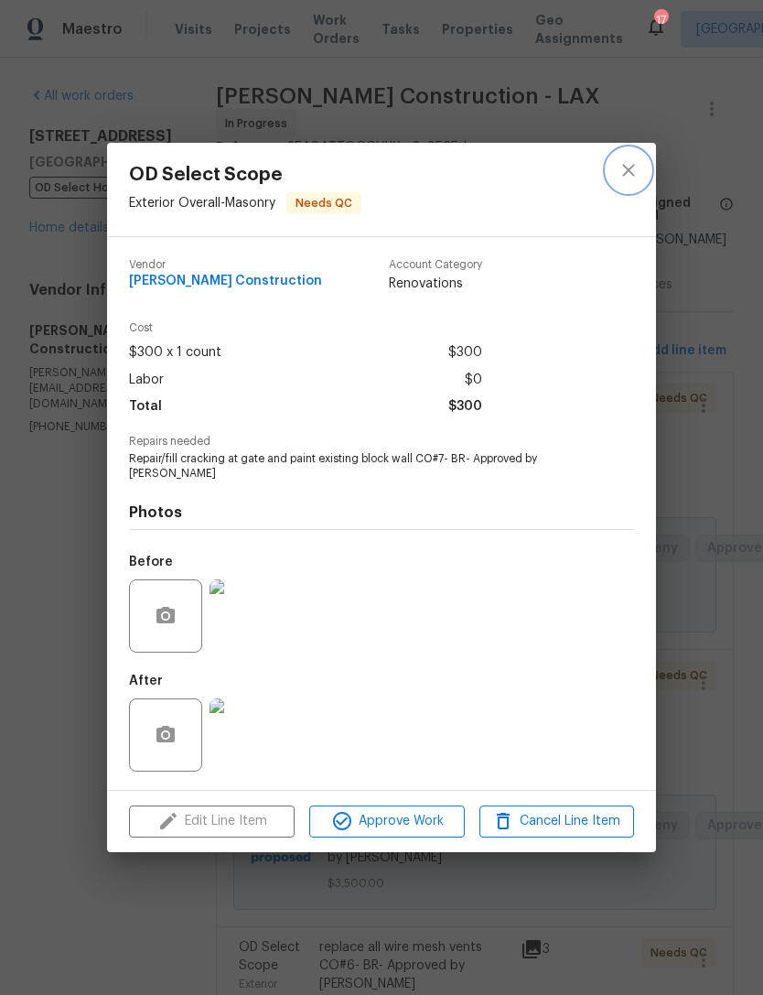
click at [635, 169] on icon "close" at bounding box center [629, 170] width 22 height 22
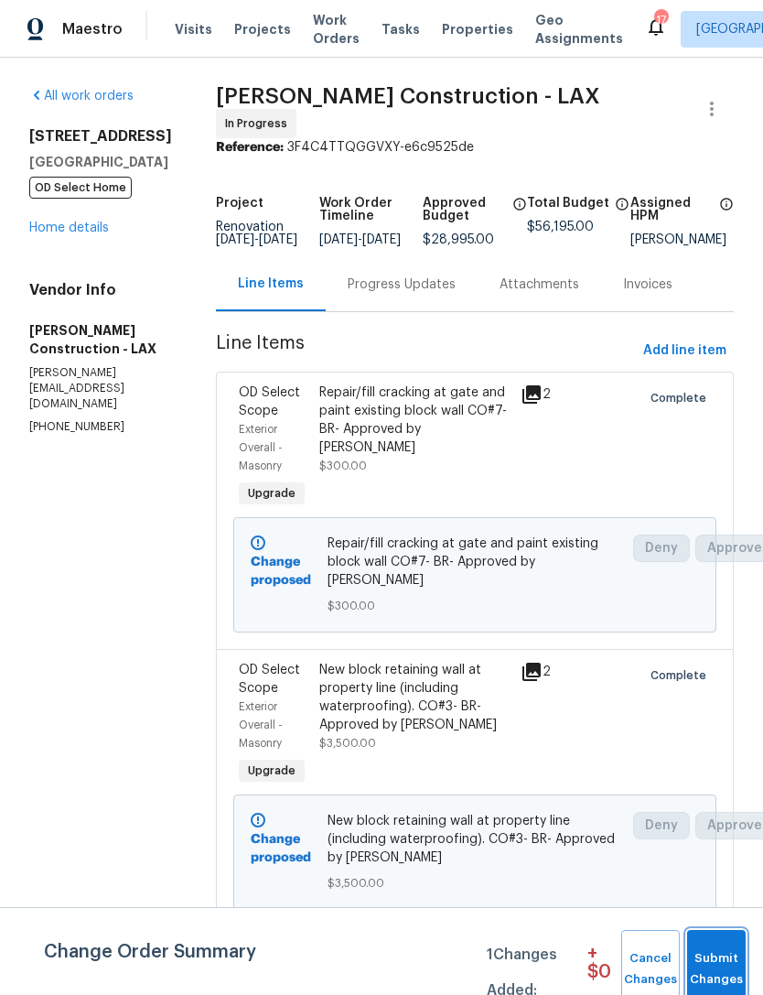
click at [715, 967] on span "Submit Changes" at bounding box center [717, 969] width 40 height 42
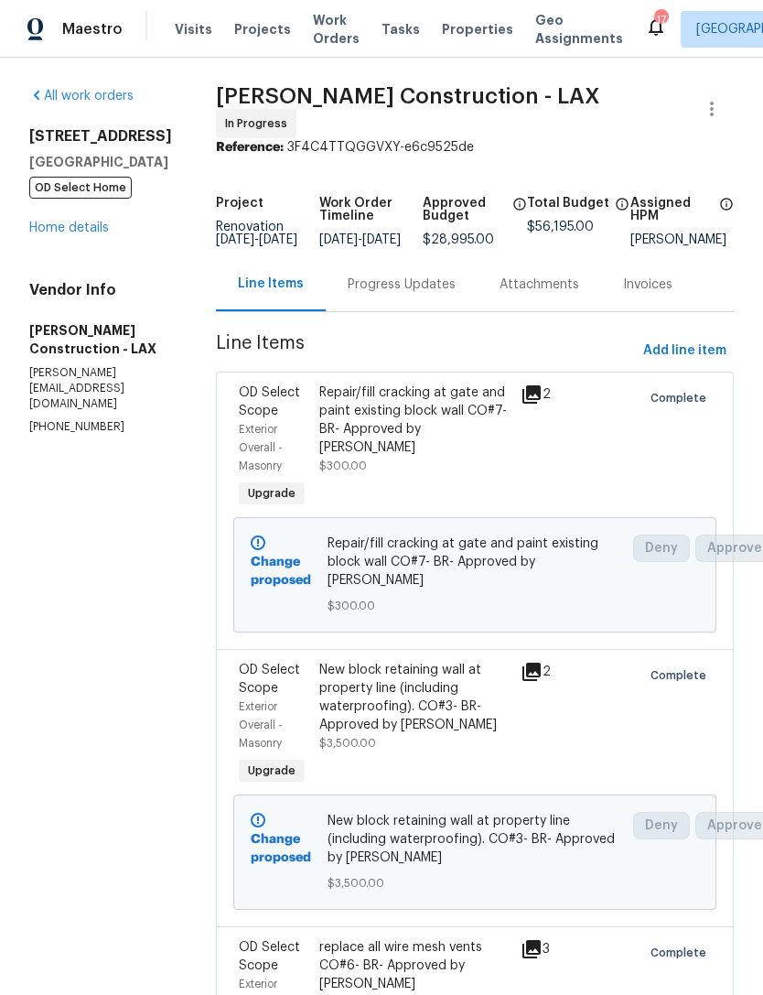
click at [87, 233] on link "Home details" at bounding box center [69, 228] width 80 height 13
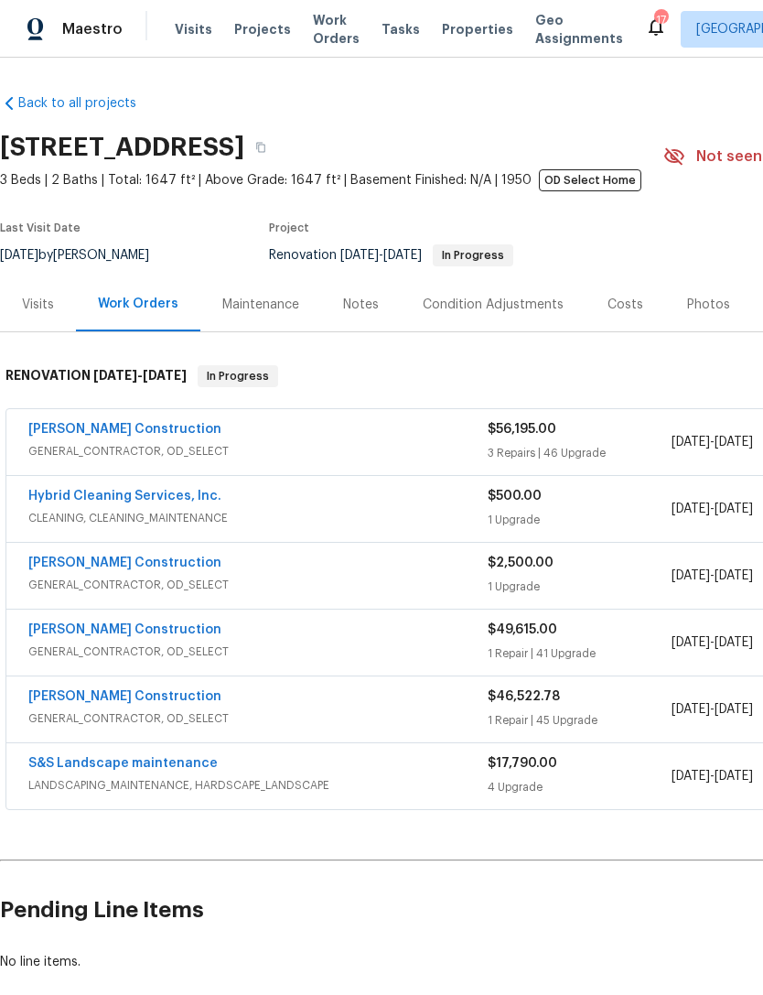
click at [131, 433] on link "Navarro Construction" at bounding box center [124, 429] width 193 height 13
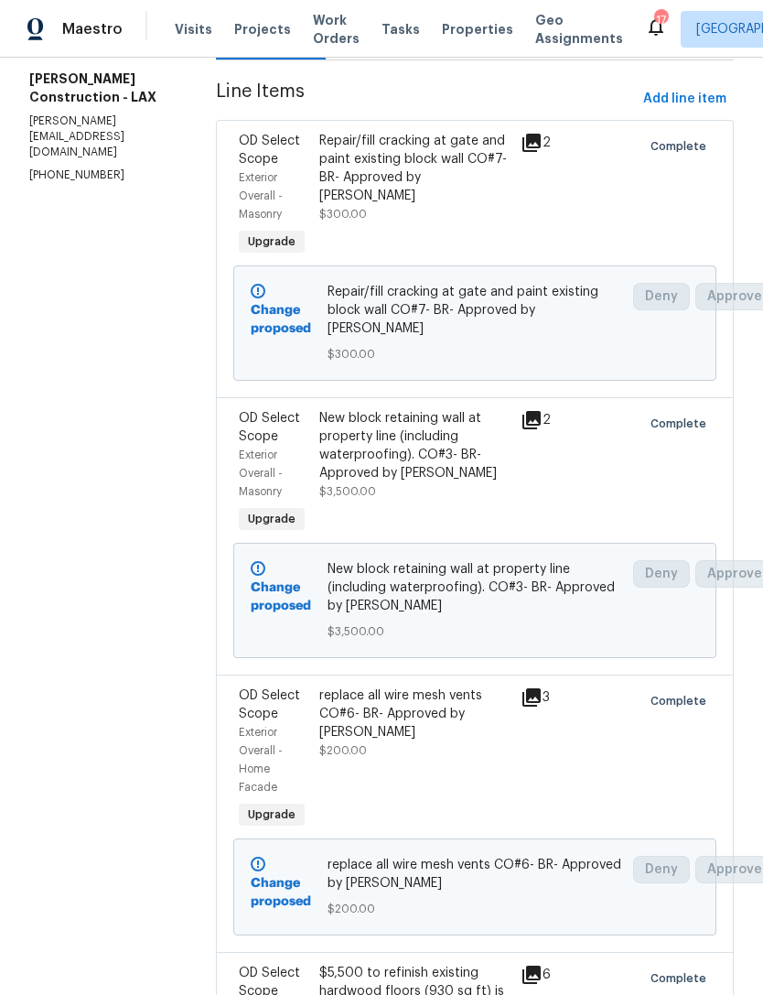
scroll to position [254, 26]
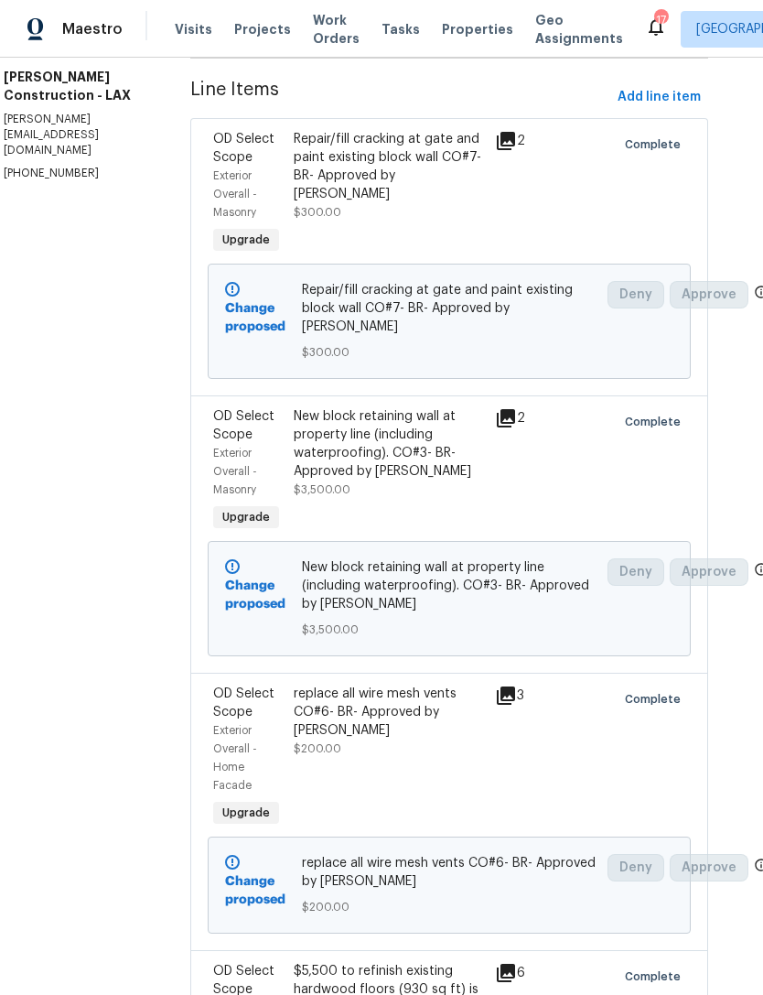
click at [484, 450] on div "New block retaining wall at property line (including waterproofing). CO#3- BR- …" at bounding box center [389, 443] width 190 height 73
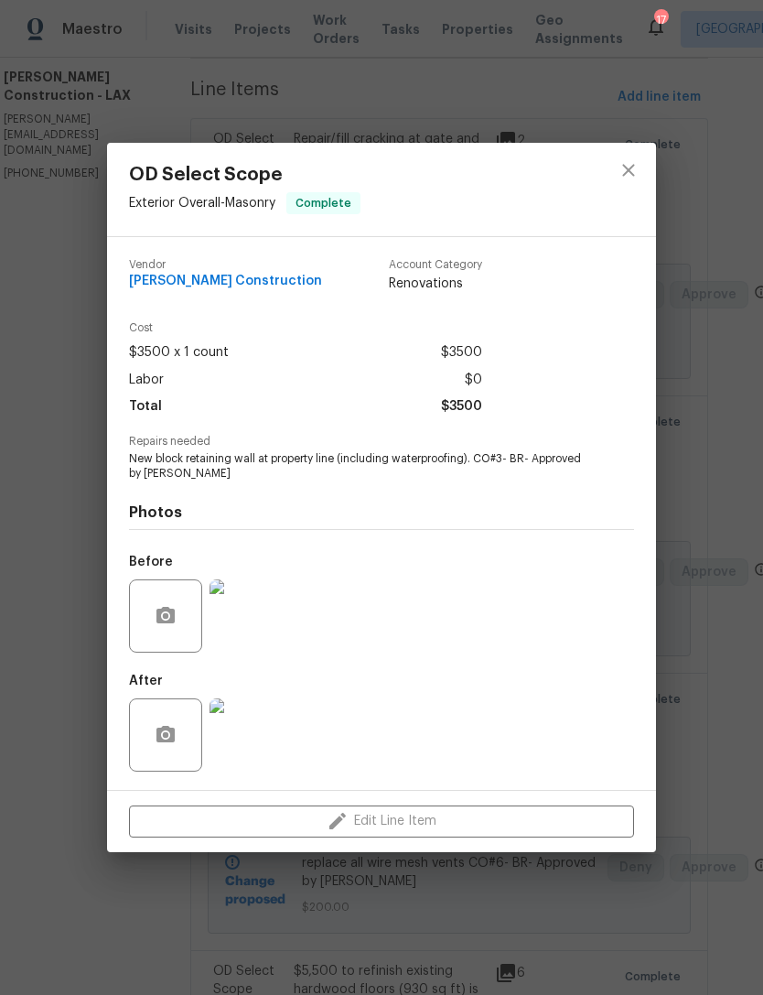
click at [259, 736] on img at bounding box center [246, 734] width 73 height 73
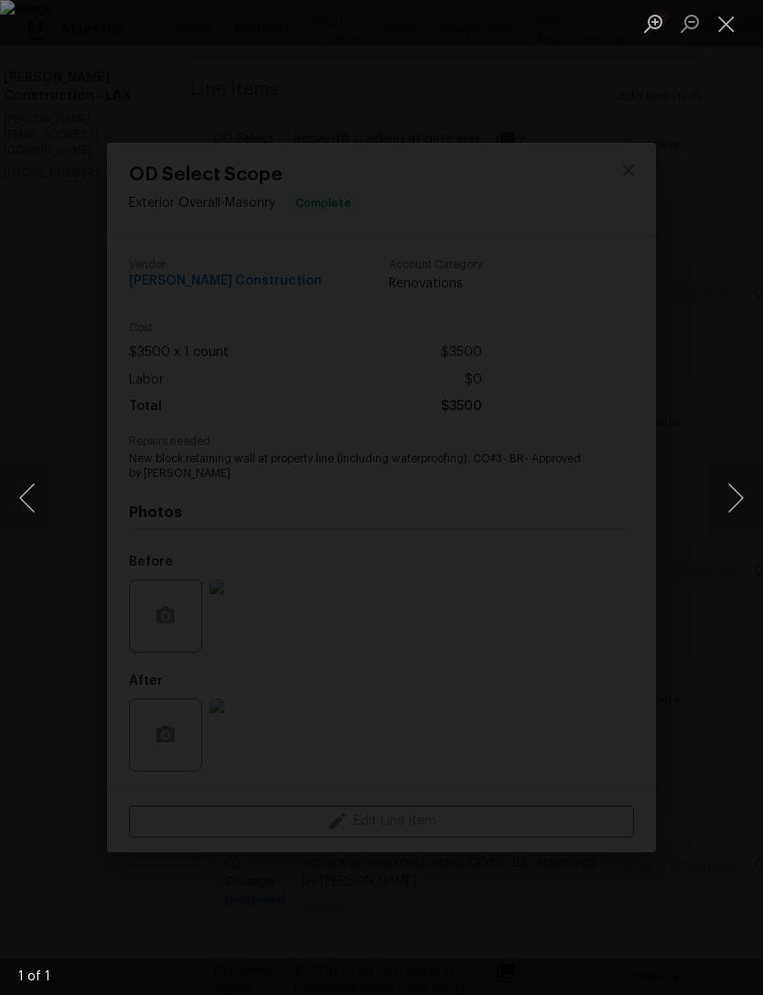
click at [728, 27] on button "Close lightbox" at bounding box center [727, 23] width 37 height 32
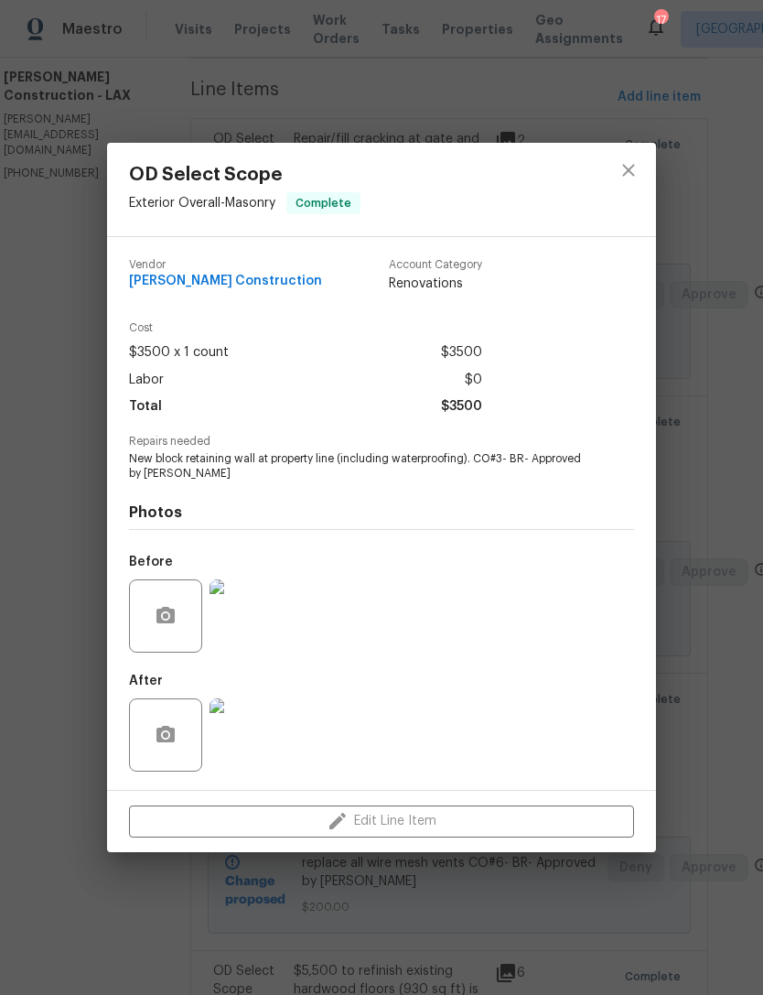
click at [274, 623] on img at bounding box center [246, 615] width 73 height 73
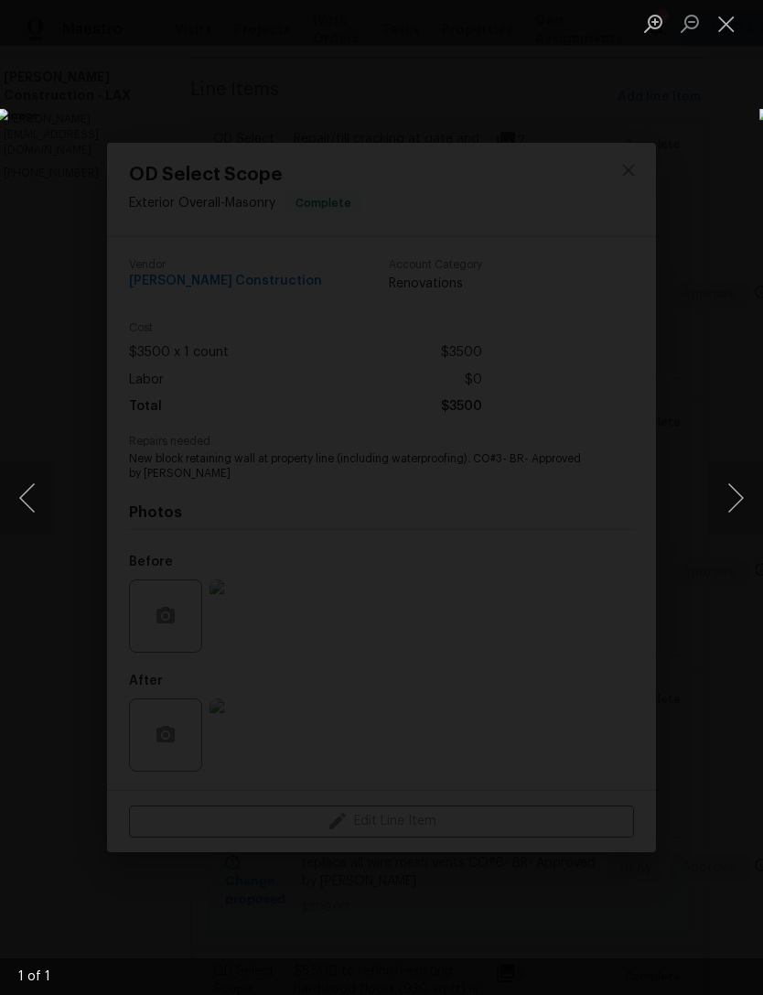
click at [733, 33] on button "Close lightbox" at bounding box center [727, 23] width 37 height 32
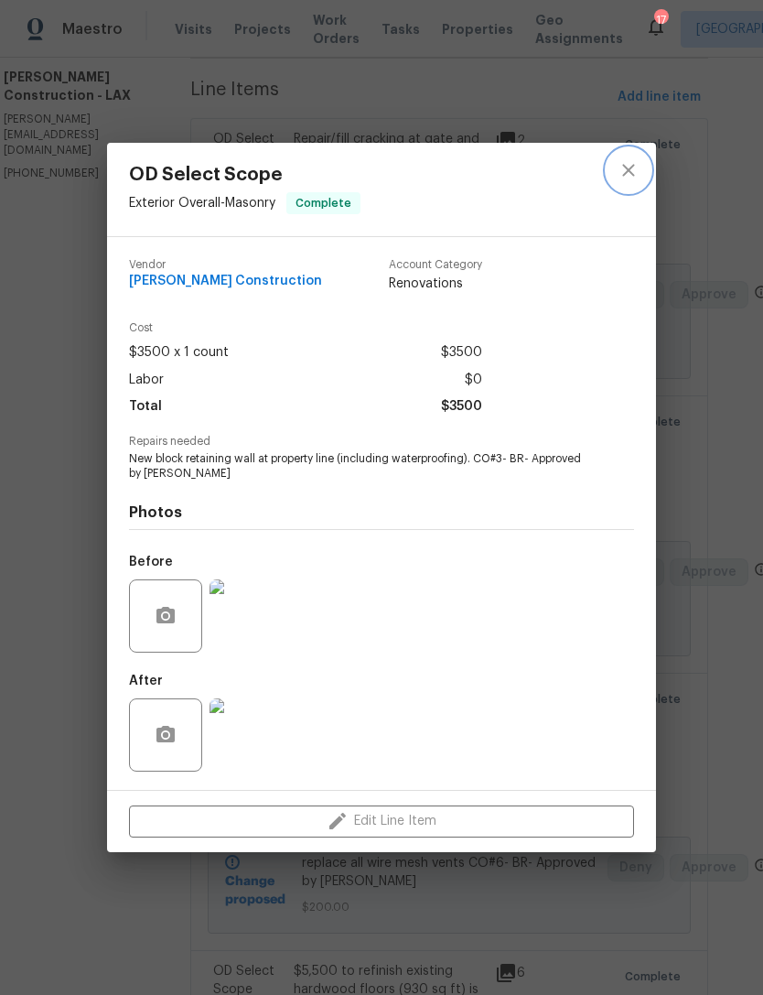
click at [632, 167] on icon "close" at bounding box center [629, 171] width 12 height 12
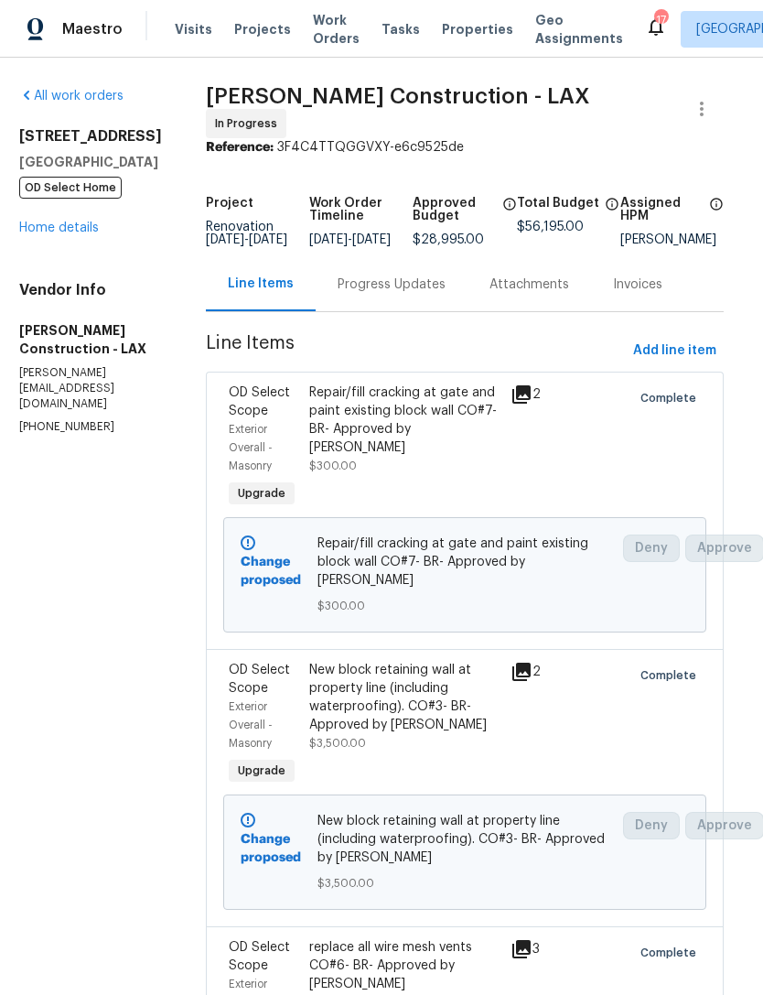
scroll to position [0, 9]
click at [78, 225] on link "Home details" at bounding box center [60, 228] width 80 height 13
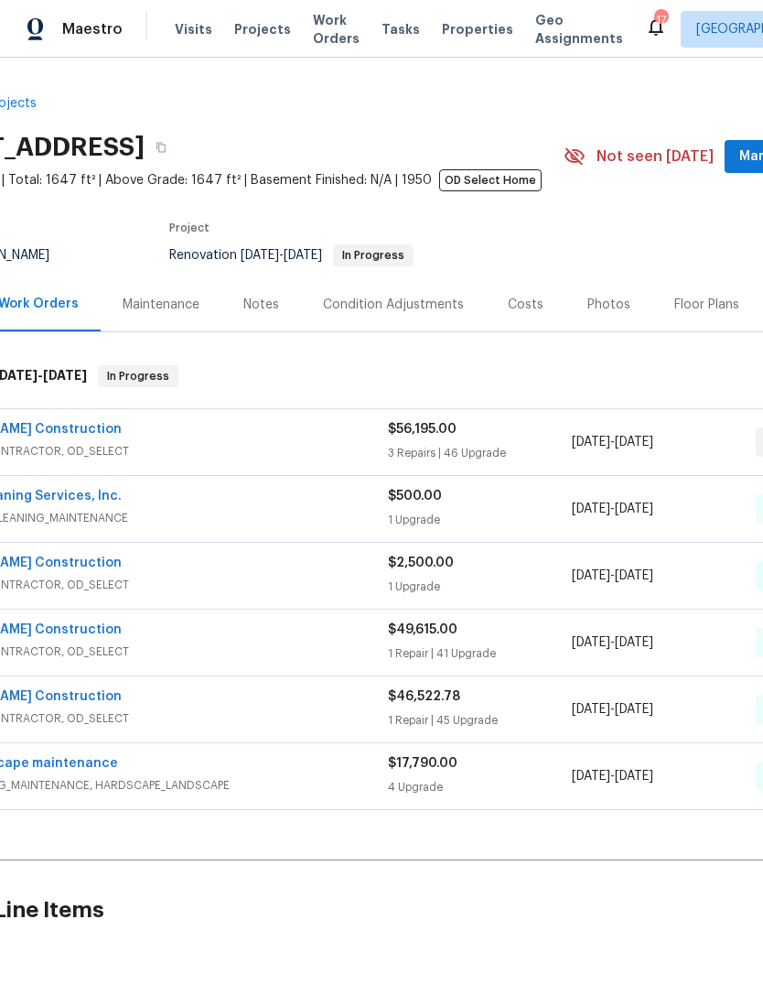
scroll to position [0, 102]
click at [603, 303] on div "Photos" at bounding box center [607, 305] width 43 height 18
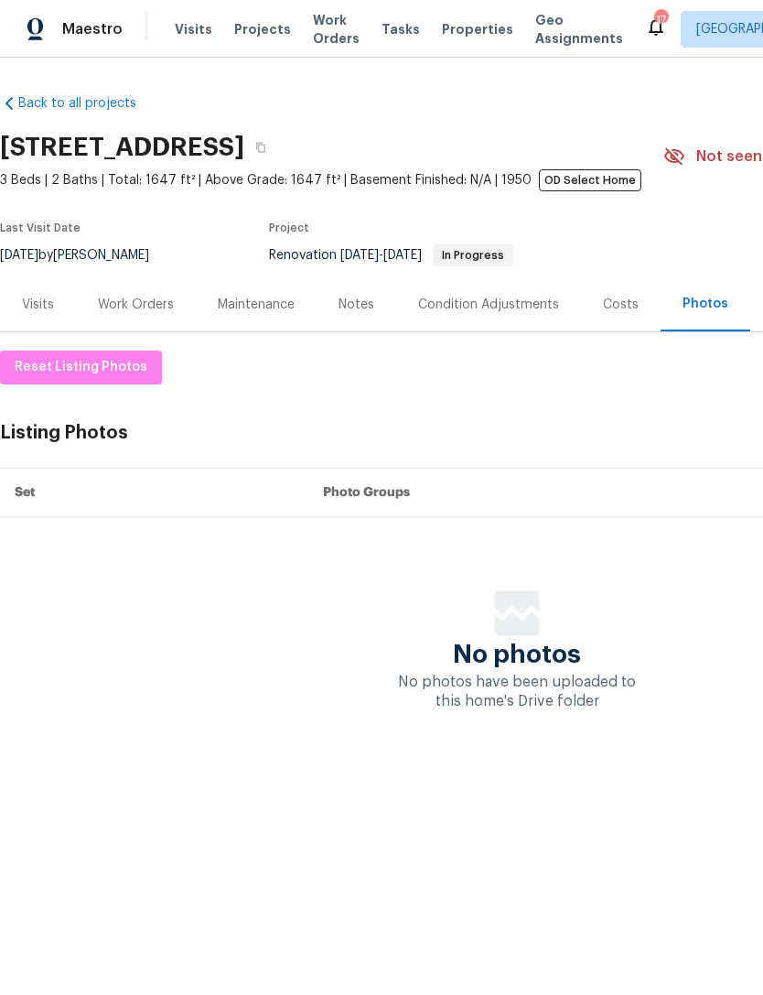
click at [135, 313] on div "Work Orders" at bounding box center [136, 305] width 76 height 18
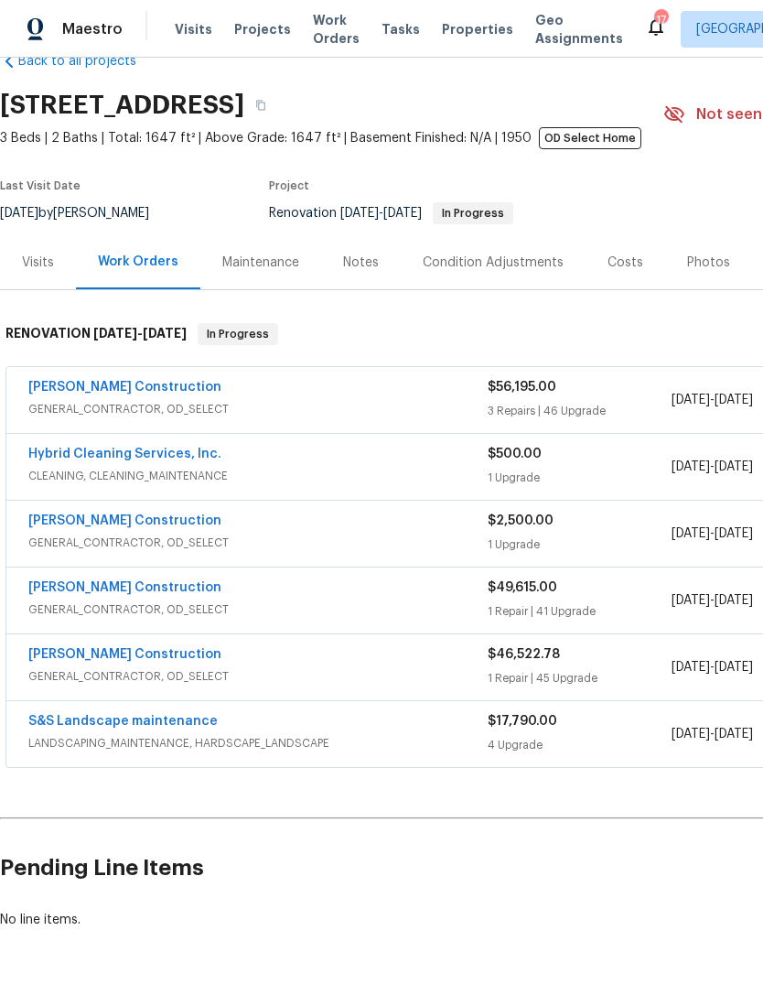
scroll to position [42, 0]
click at [86, 394] on link "[PERSON_NAME] Construction" at bounding box center [124, 387] width 193 height 13
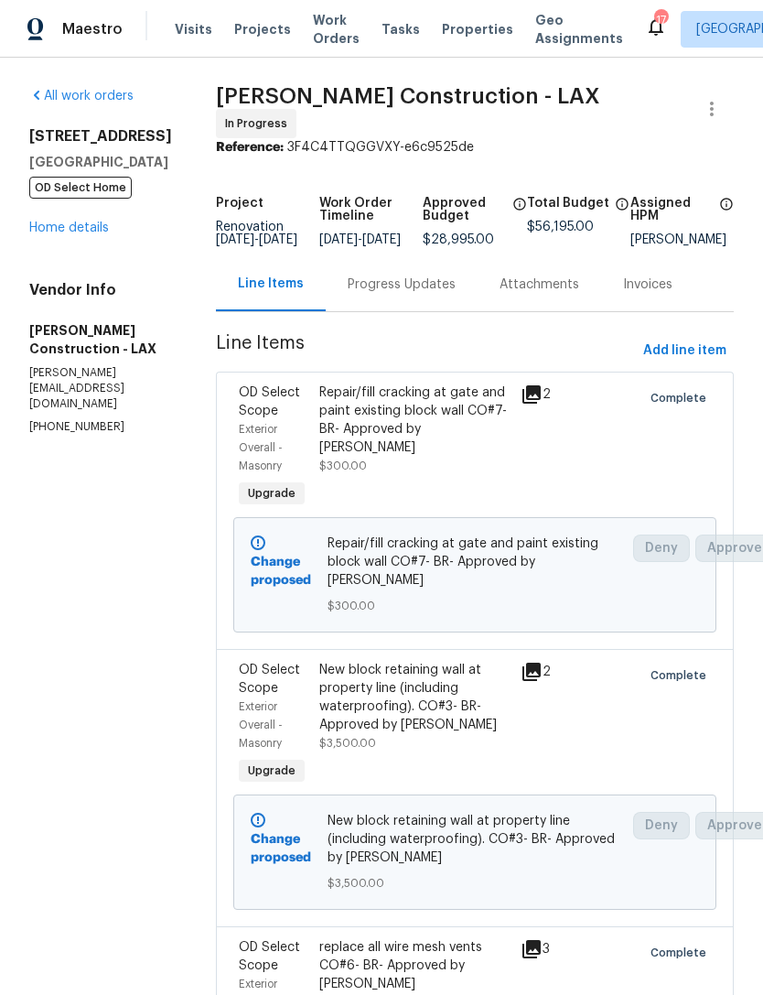
click at [76, 225] on link "Home details" at bounding box center [69, 228] width 80 height 13
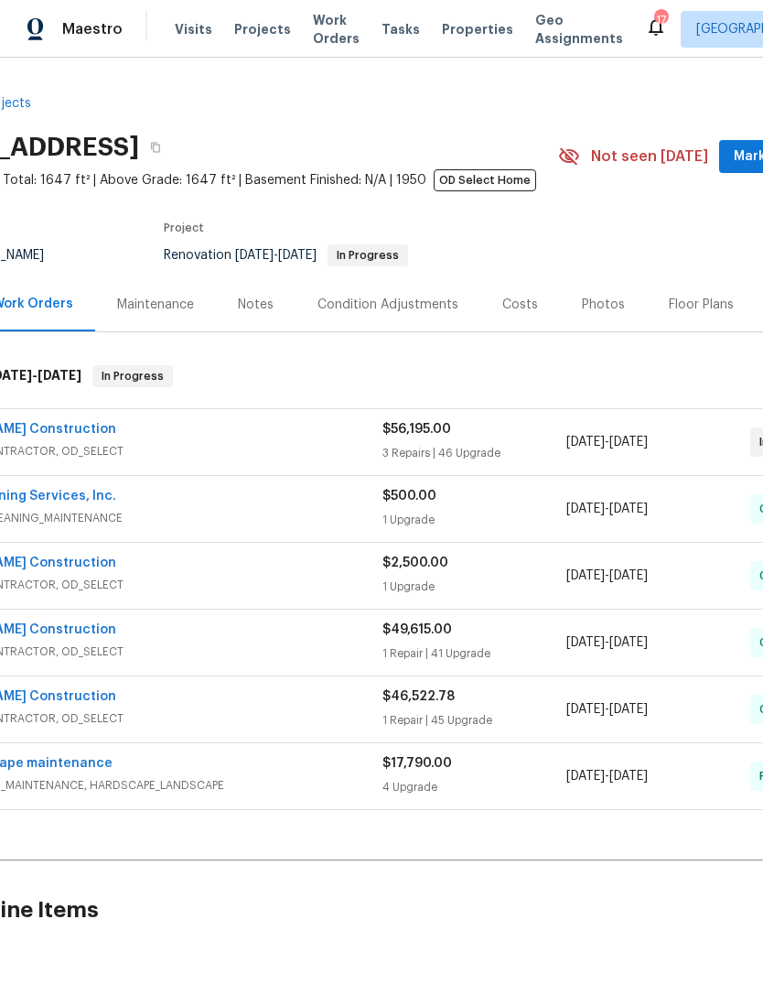
scroll to position [0, 105]
click at [588, 310] on div "Photos" at bounding box center [603, 305] width 43 height 18
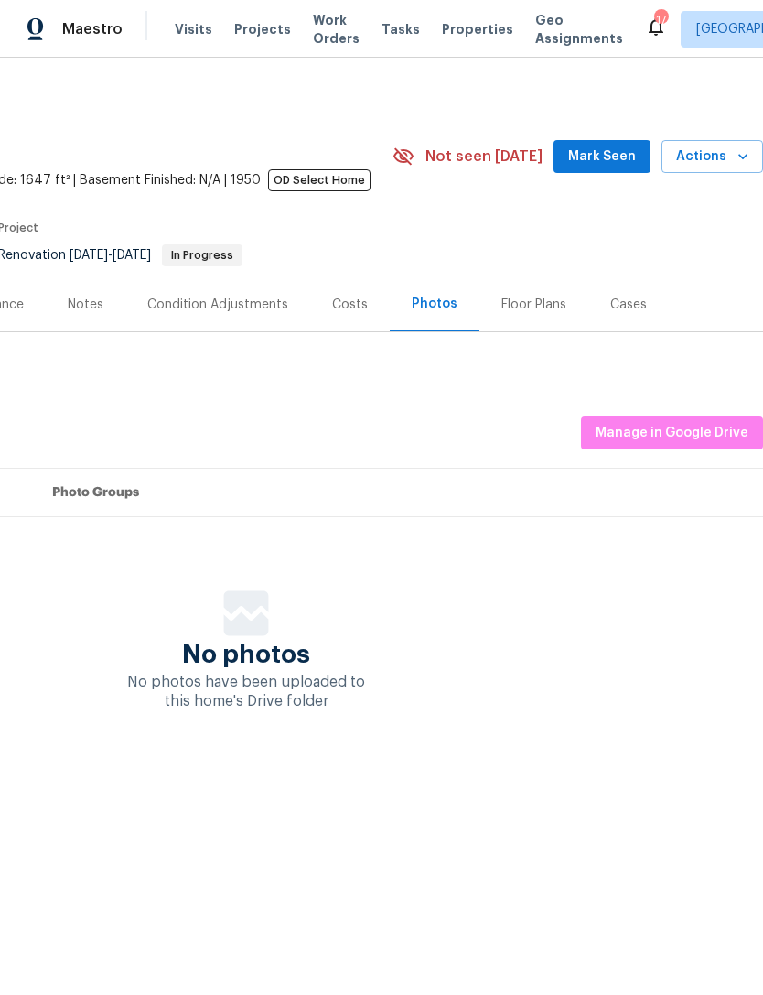
scroll to position [0, 271]
click at [531, 296] on div "Floor Plans" at bounding box center [534, 305] width 65 height 18
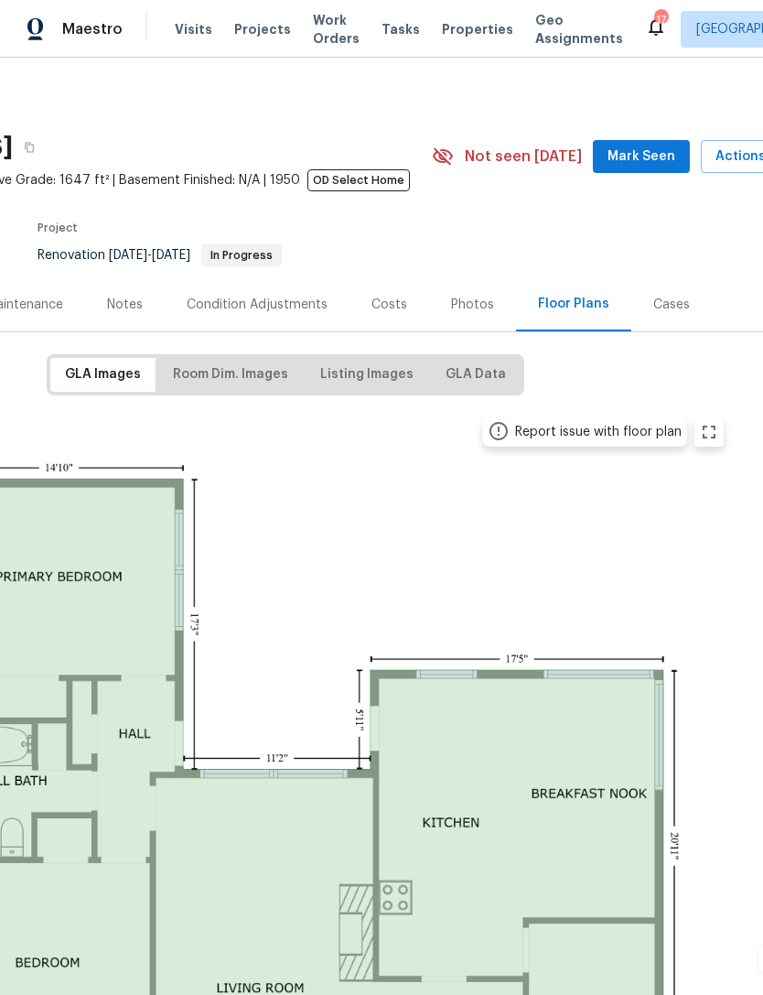
scroll to position [0, 231]
click at [387, 311] on div "Costs" at bounding box center [391, 305] width 36 height 18
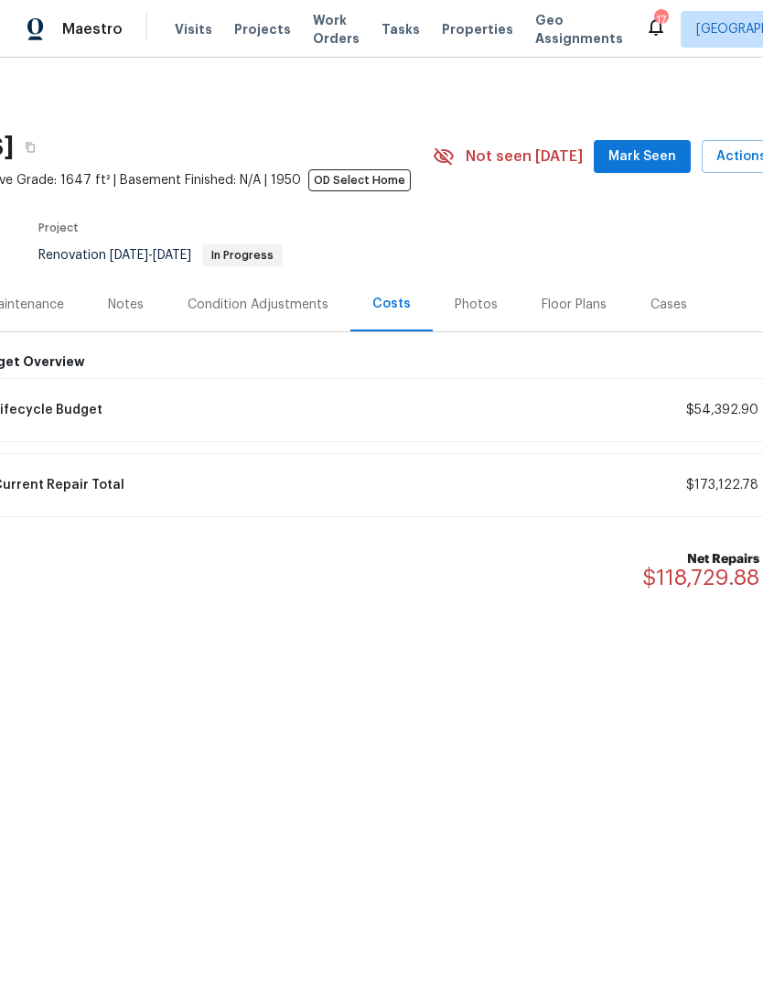
click at [230, 302] on div "Condition Adjustments" at bounding box center [258, 305] width 141 height 18
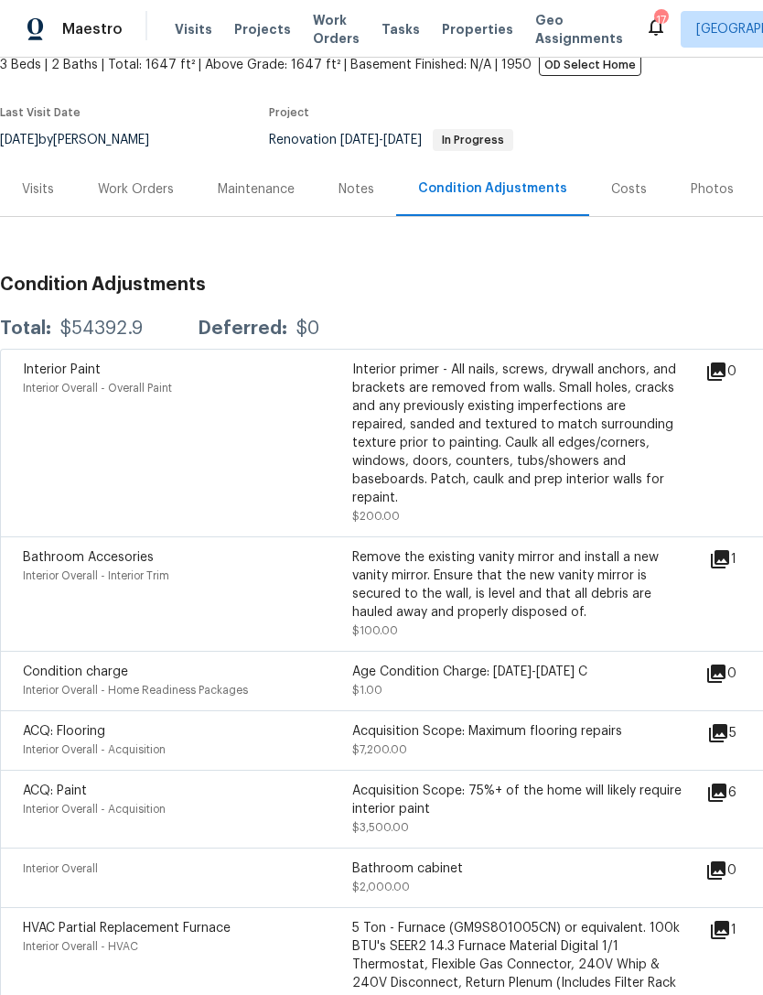
scroll to position [139, -2]
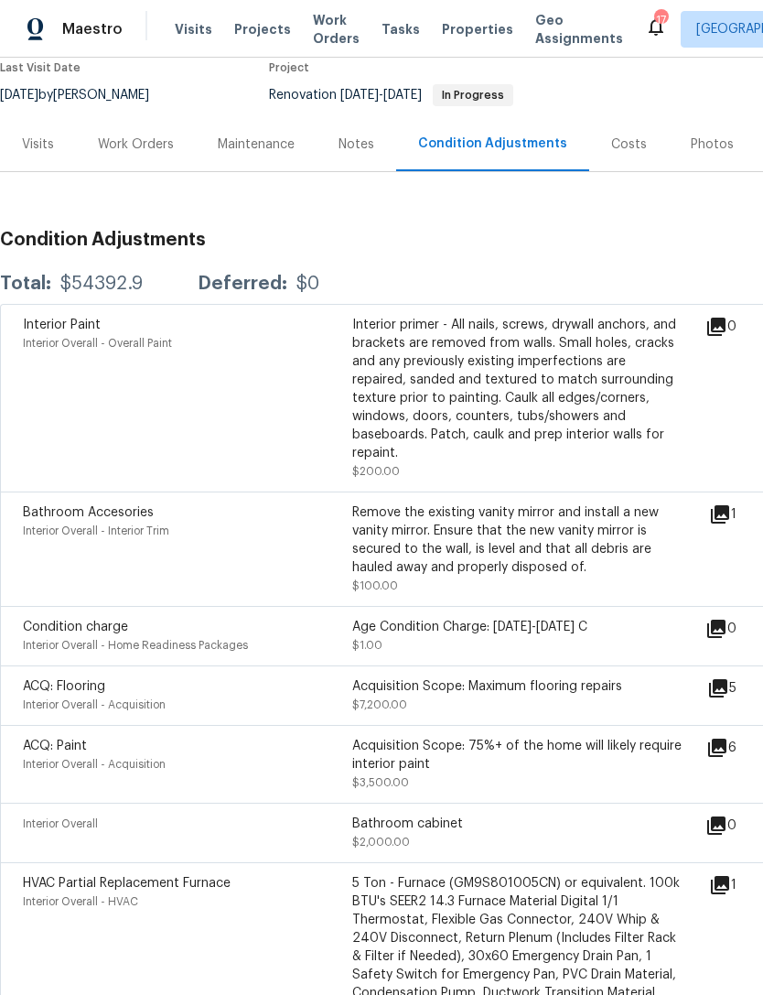
click at [139, 143] on div "Work Orders" at bounding box center [136, 144] width 76 height 18
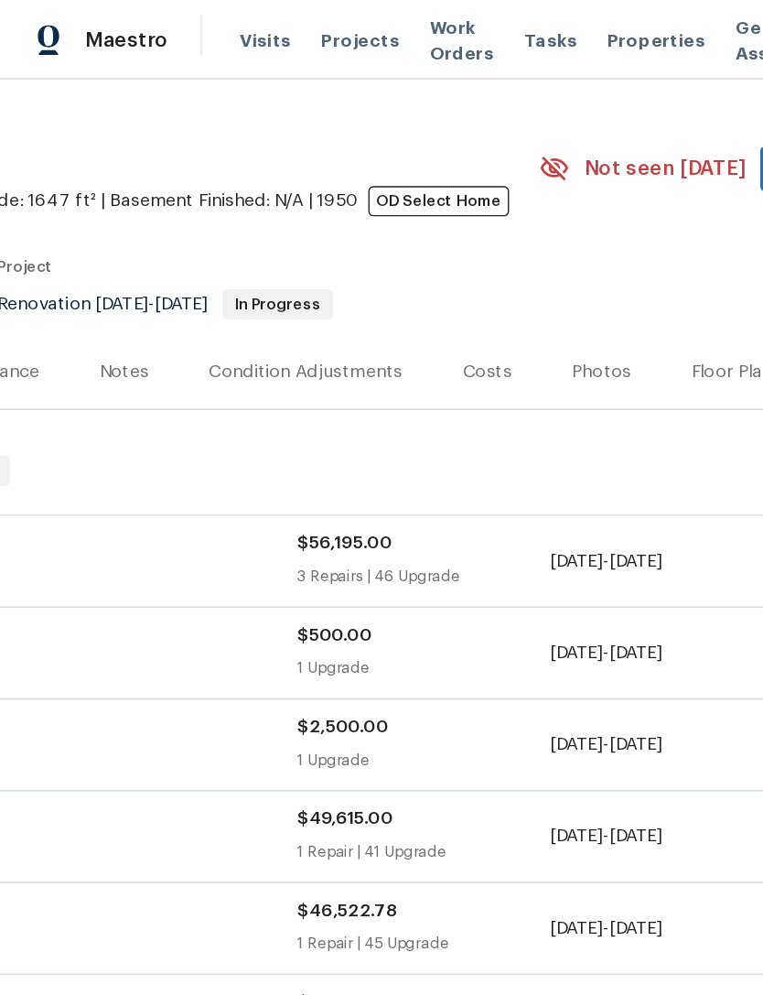
scroll to position [36, 271]
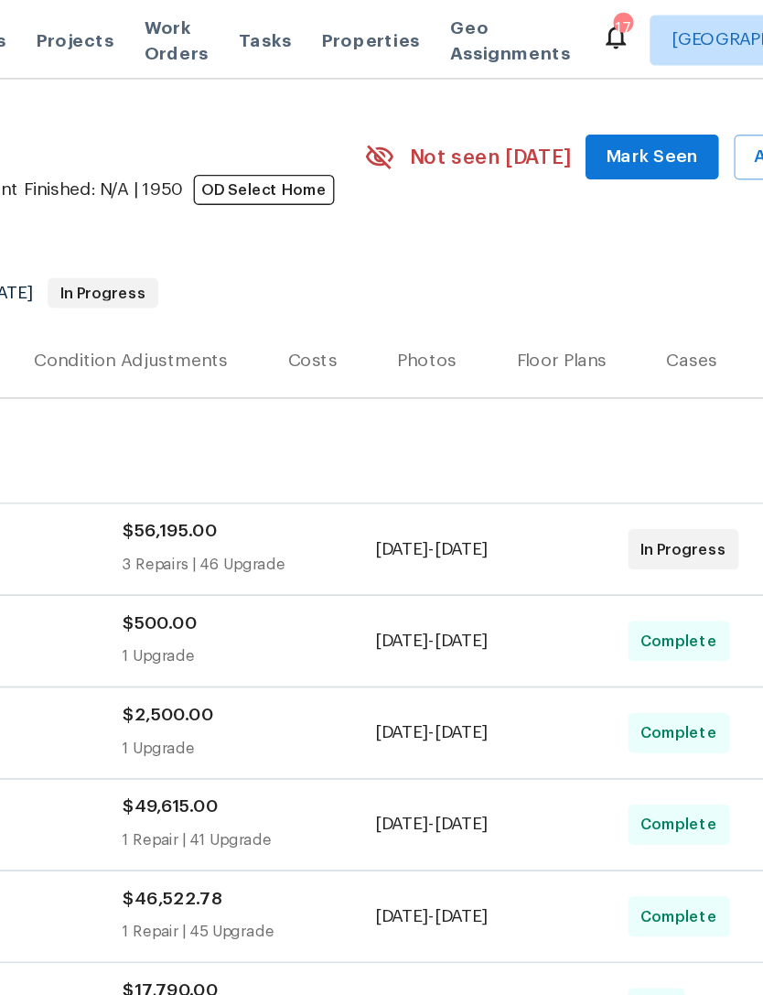
scroll to position [42, 189]
click at [498, 263] on div "Photos" at bounding box center [519, 263] width 43 height 18
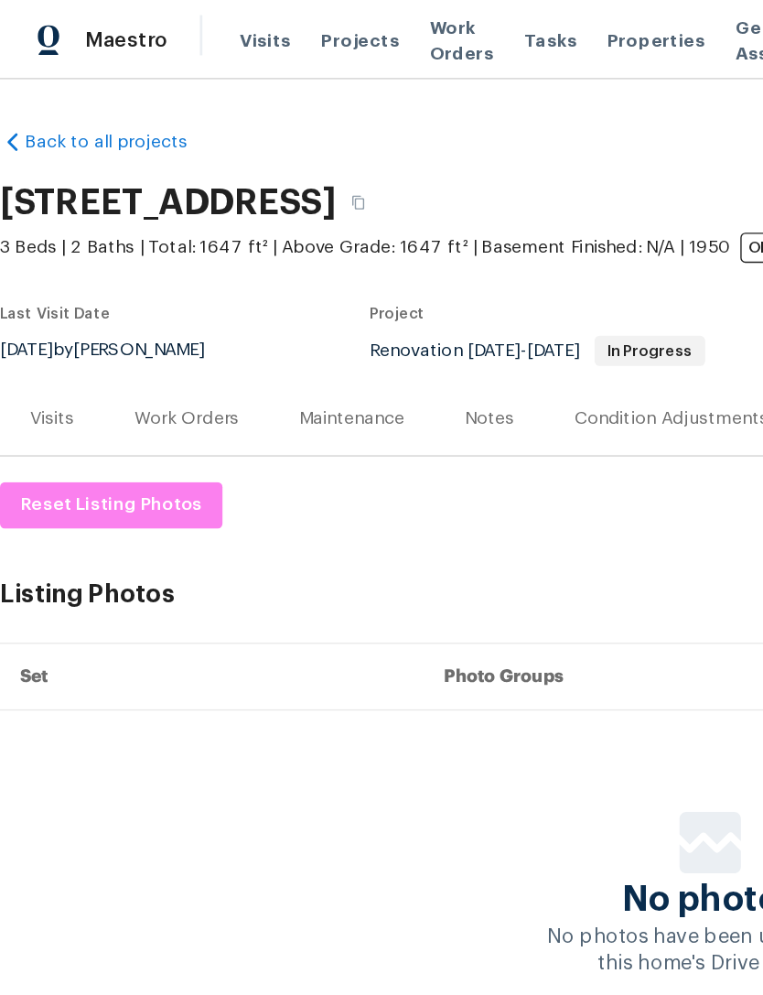
copy h2 "[STREET_ADDRESS]"
click at [360, 307] on div "Notes" at bounding box center [357, 305] width 36 height 18
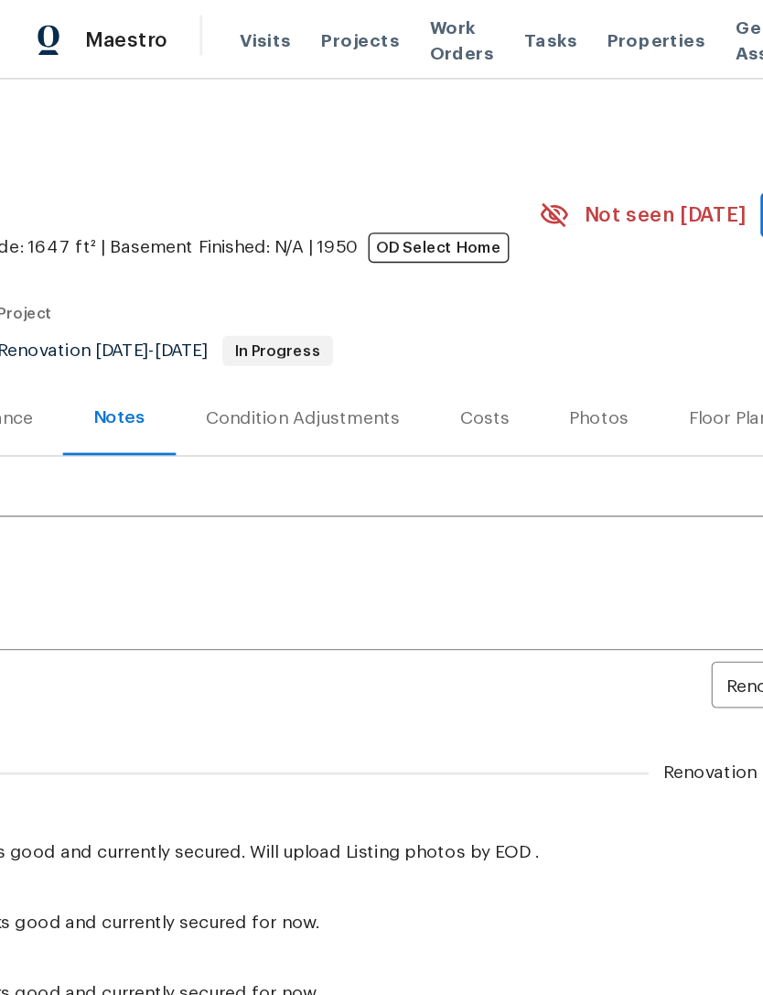
scroll to position [0, 271]
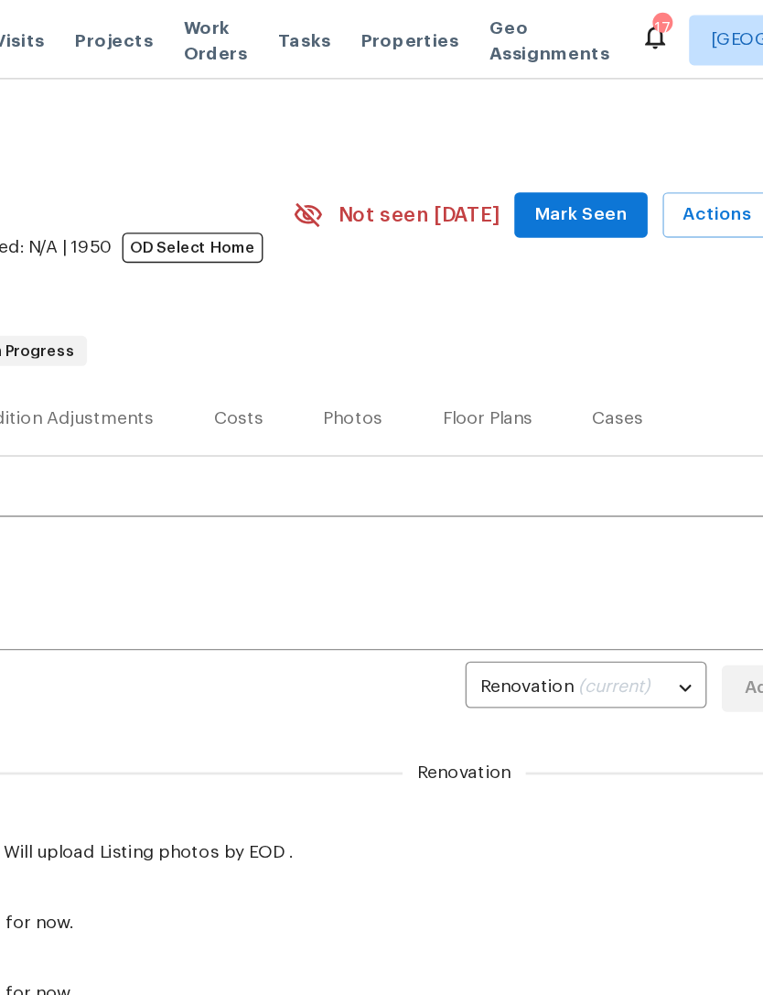
click at [568, 165] on span "Mark Seen" at bounding box center [602, 157] width 68 height 23
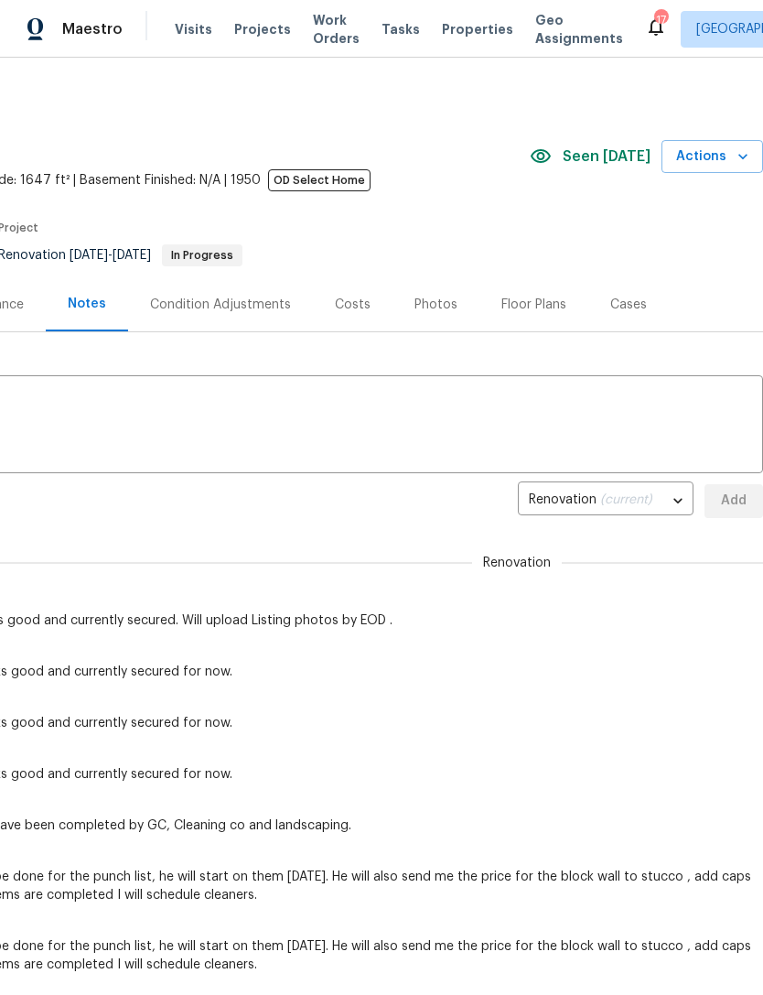
click at [352, 311] on div "Costs" at bounding box center [353, 305] width 36 height 18
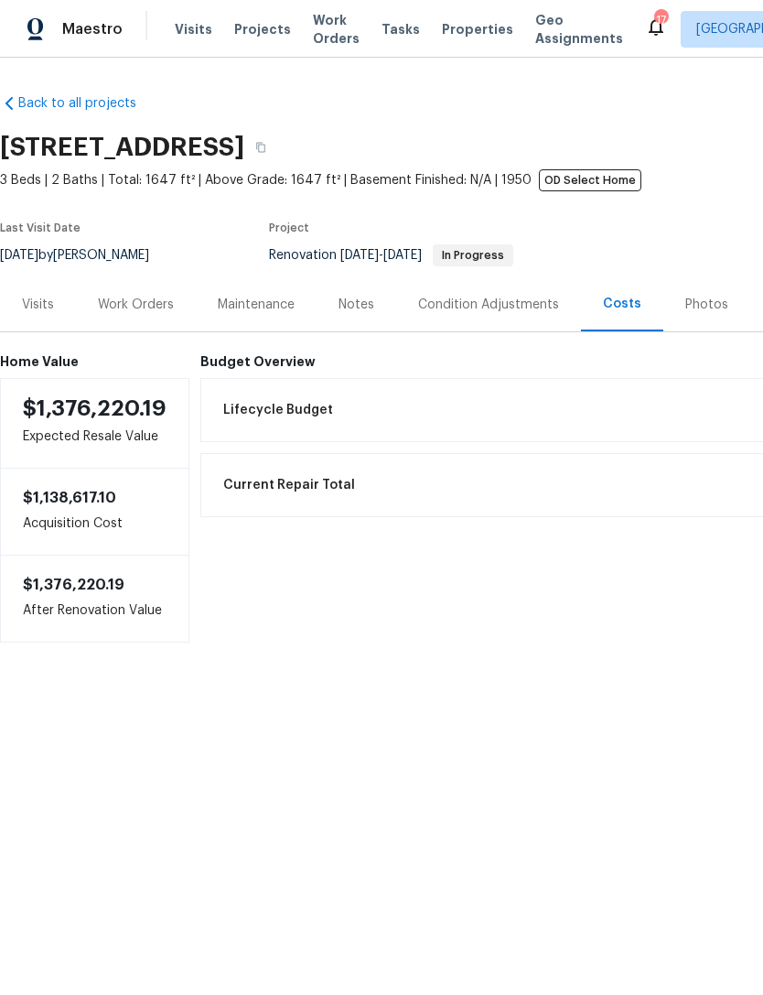
click at [698, 306] on div "Photos" at bounding box center [707, 305] width 43 height 18
